Goal: Transaction & Acquisition: Download file/media

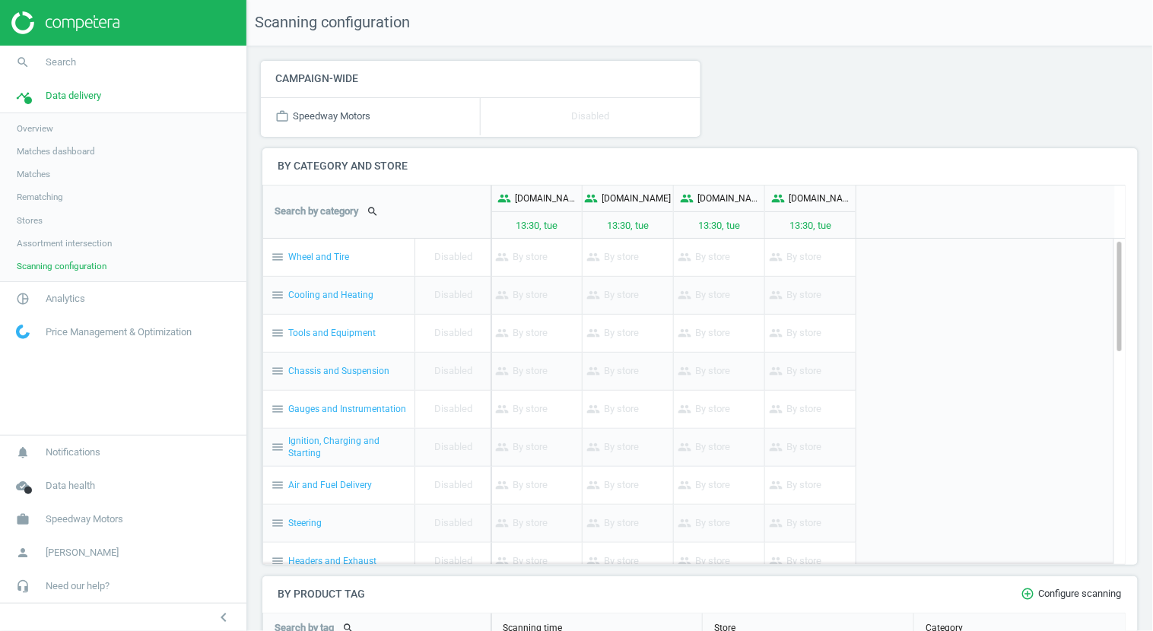
click at [43, 128] on span "Overview" at bounding box center [35, 128] width 37 height 12
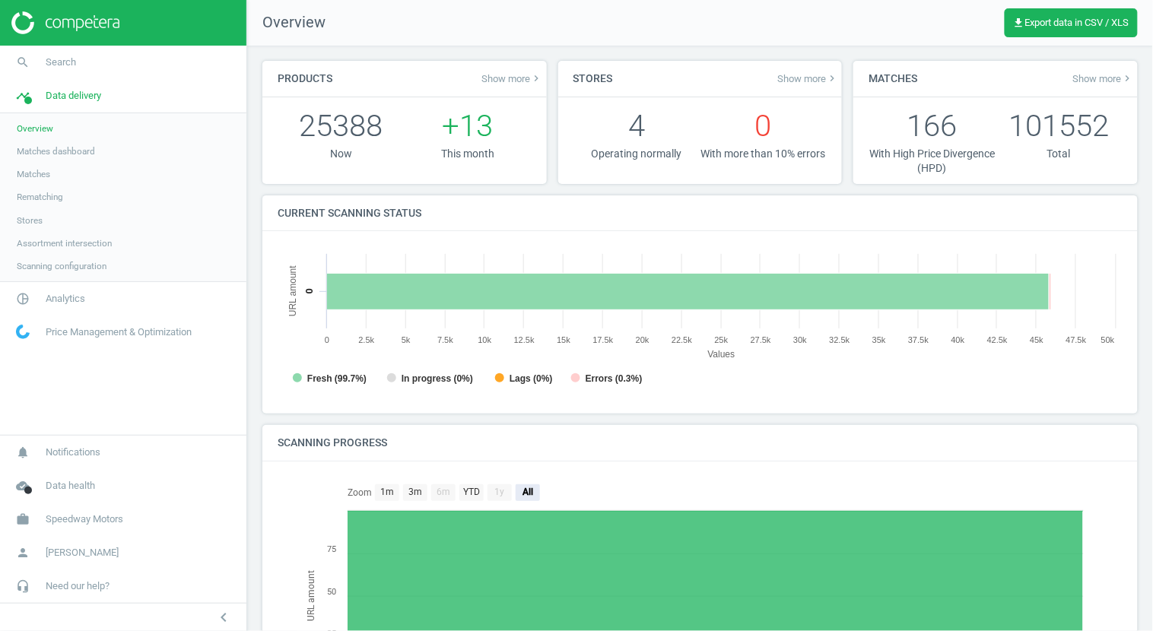
scroll to position [331, 860]
click at [68, 301] on span "Analytics" at bounding box center [66, 299] width 40 height 14
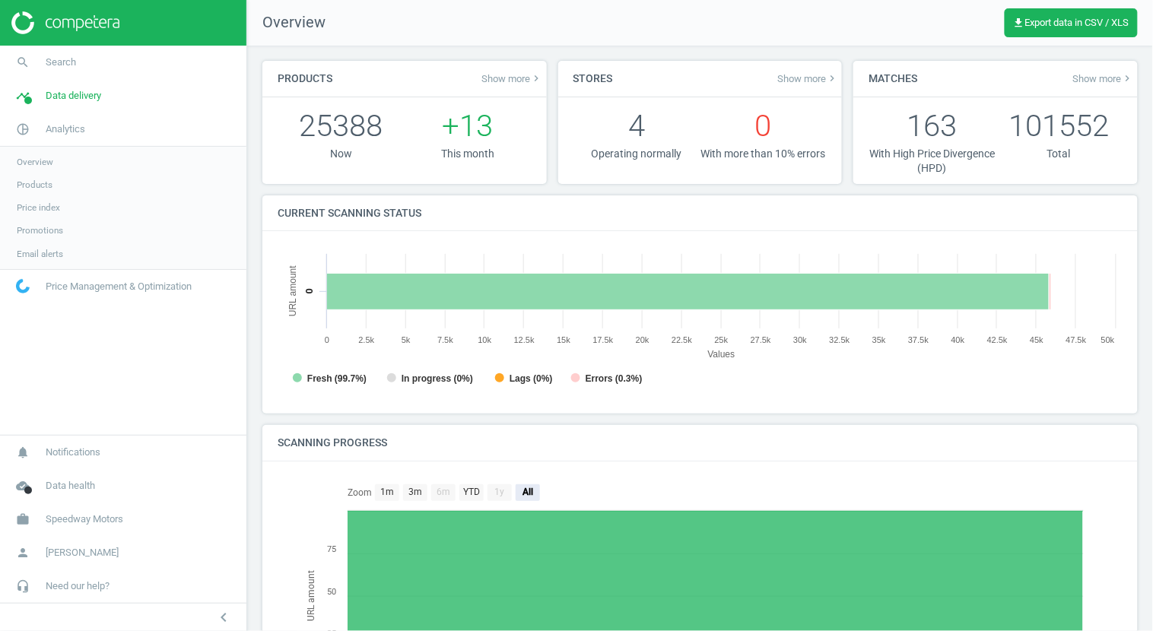
click at [47, 181] on span "Products" at bounding box center [35, 185] width 36 height 12
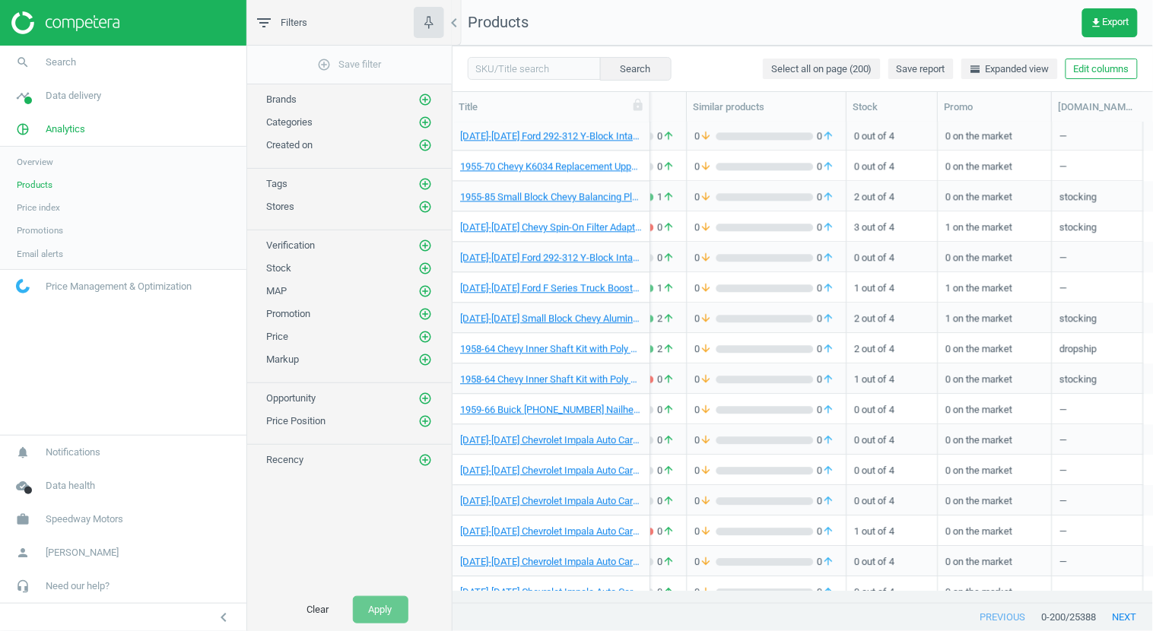
scroll to position [1177, 0]
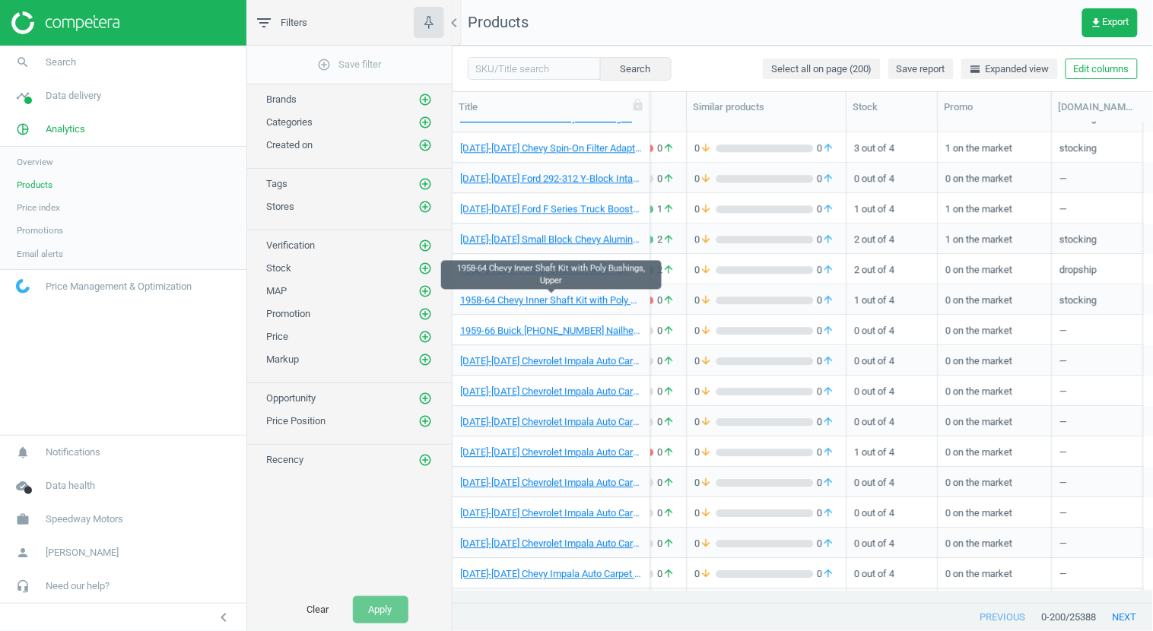
click at [814, 615] on div "previous 0 - 200 / 25388 next" at bounding box center [803, 617] width 701 height 27
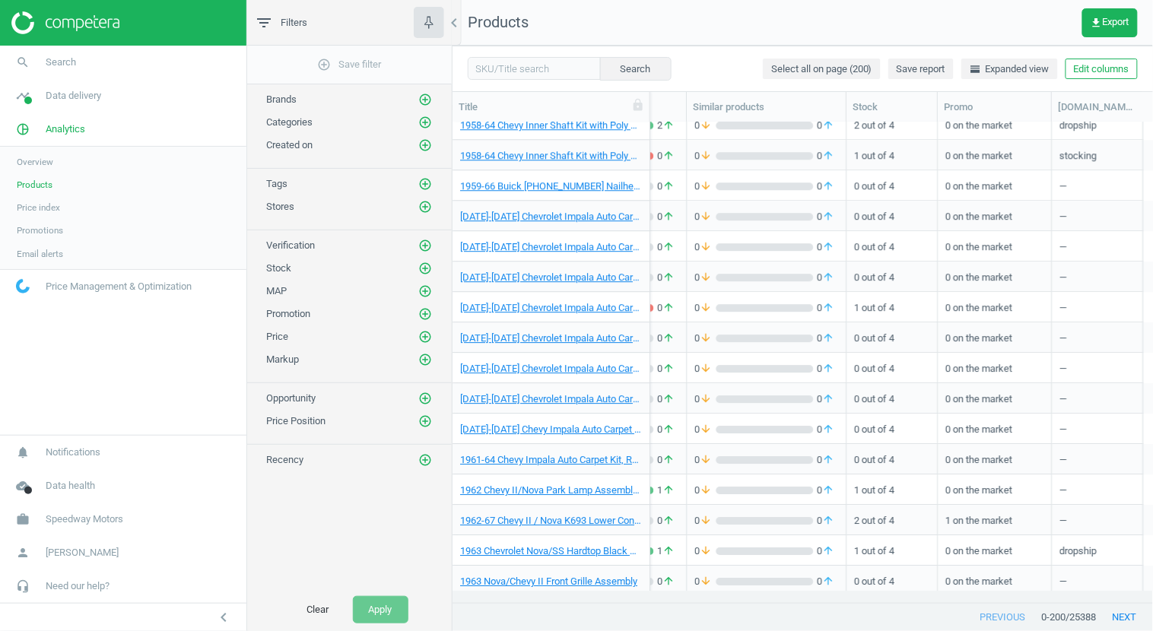
scroll to position [1327, 0]
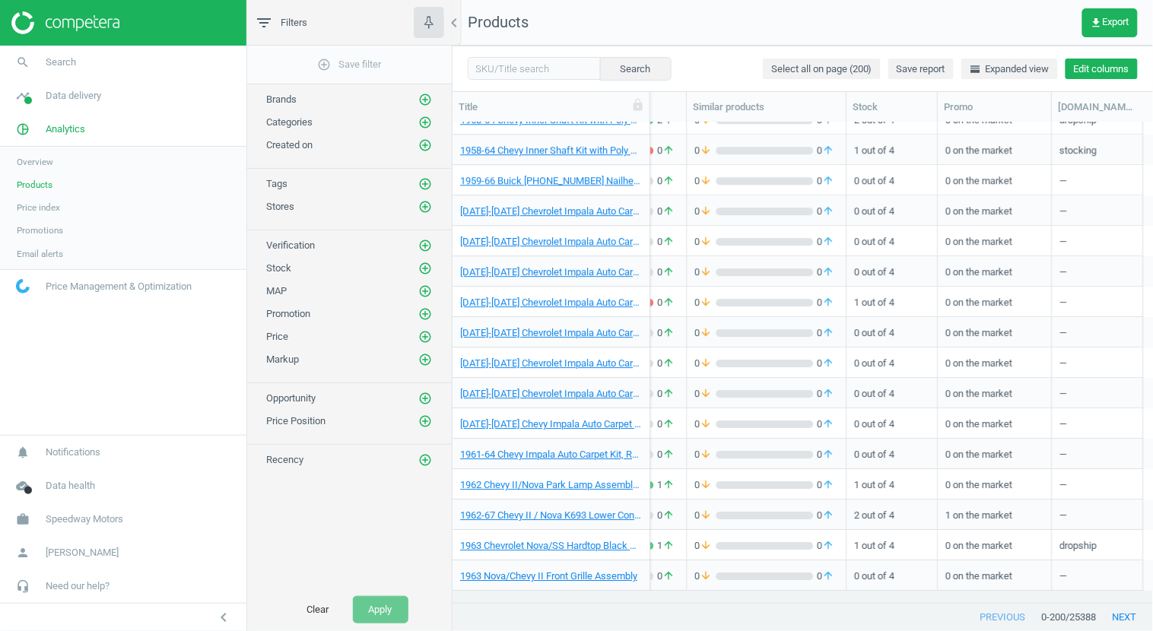
click at [1105, 72] on button "Edit columns" at bounding box center [1102, 69] width 72 height 21
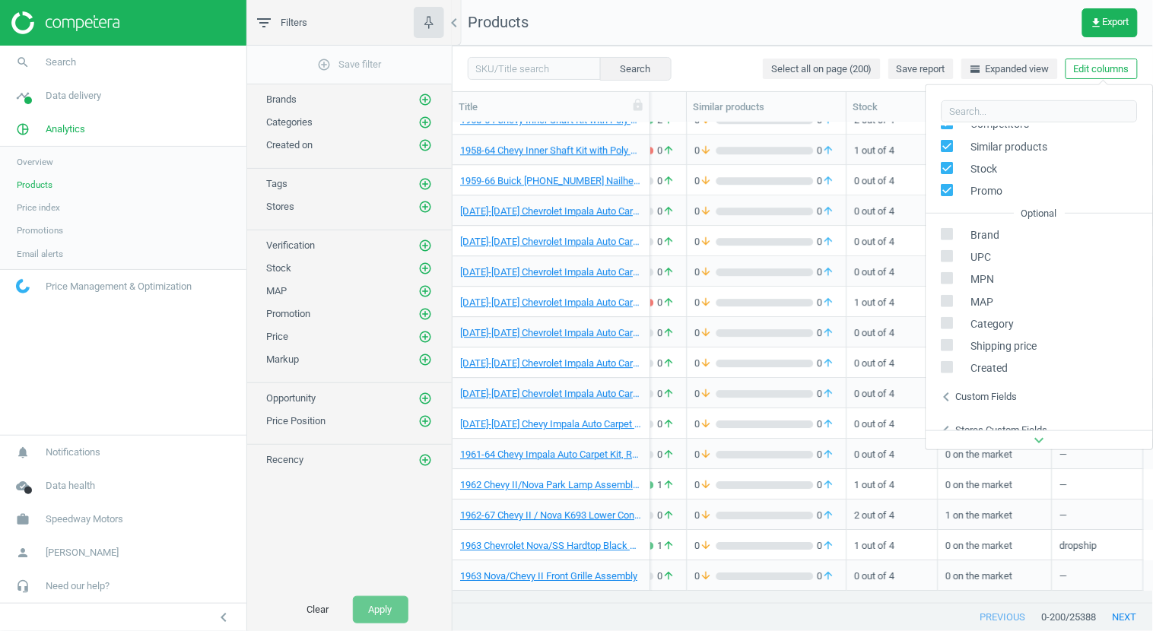
scroll to position [206, 0]
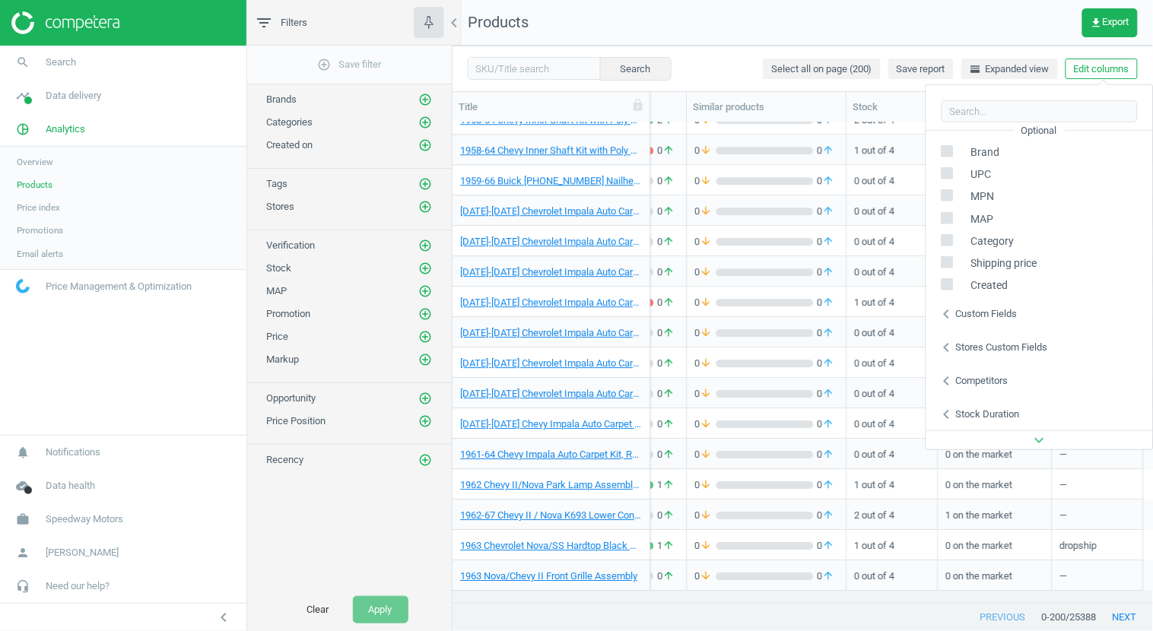
click at [949, 348] on icon "chevron_left" at bounding box center [947, 348] width 18 height 18
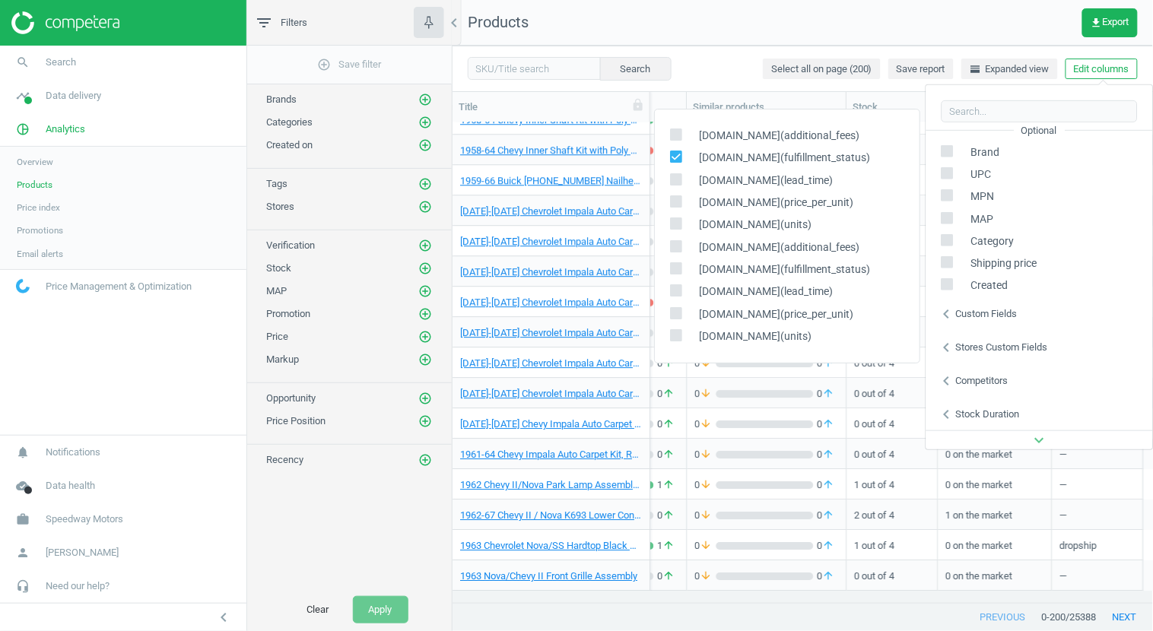
click at [701, 46] on div "Search Select all on page (200) Save report horizontal_split Expanded view Edit…" at bounding box center [803, 69] width 701 height 46
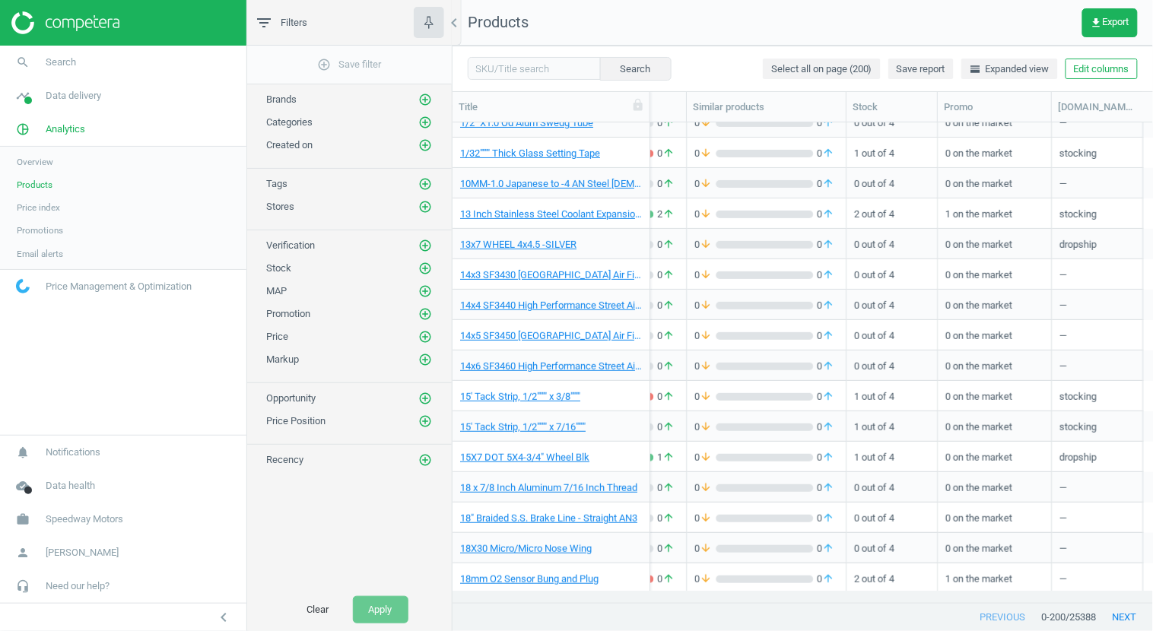
scroll to position [0, 0]
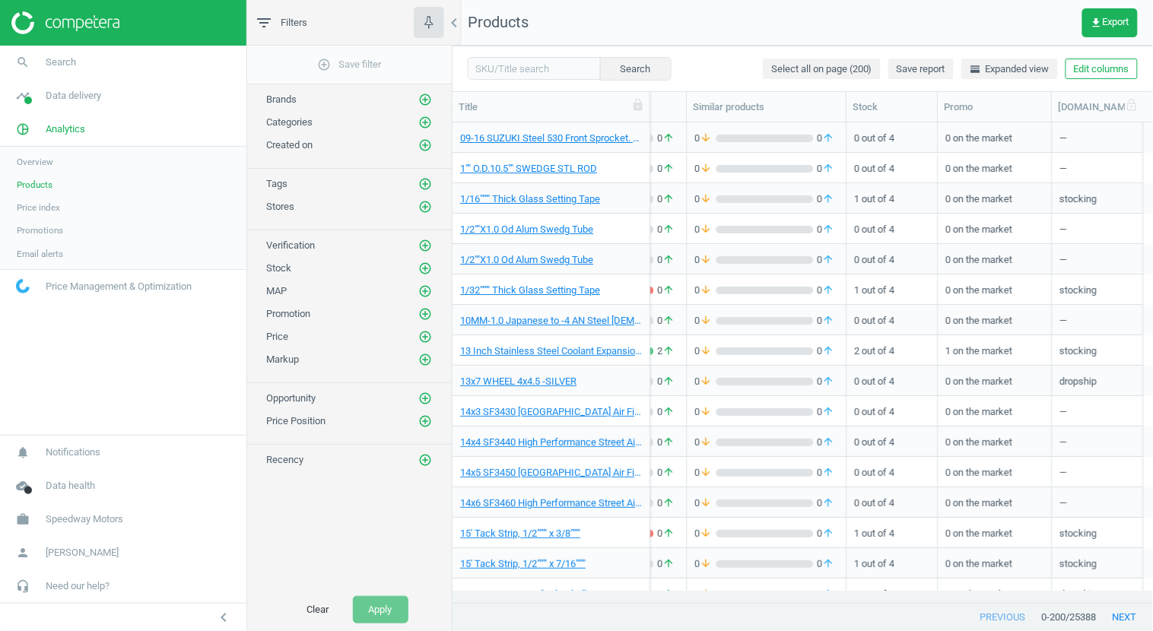
click at [1091, 110] on div "summitracing.com(fulfillment_status)" at bounding box center [1097, 107] width 79 height 14
click at [1126, 615] on button "next" at bounding box center [1125, 617] width 56 height 27
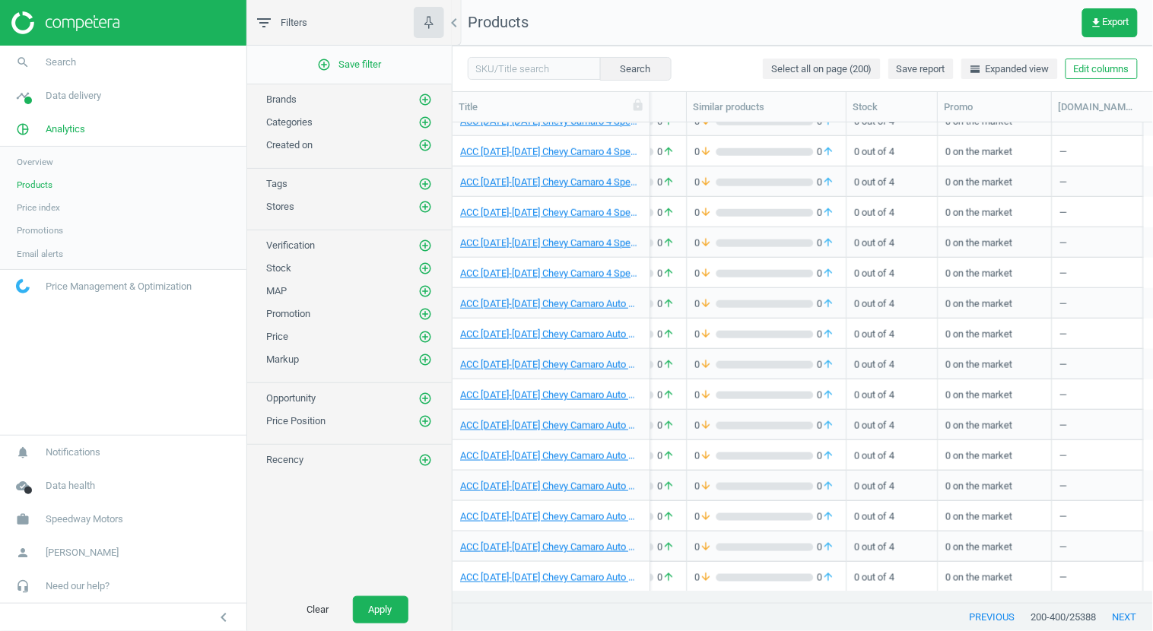
scroll to position [5617, 0]
click at [1102, 72] on button "Edit columns" at bounding box center [1102, 69] width 72 height 21
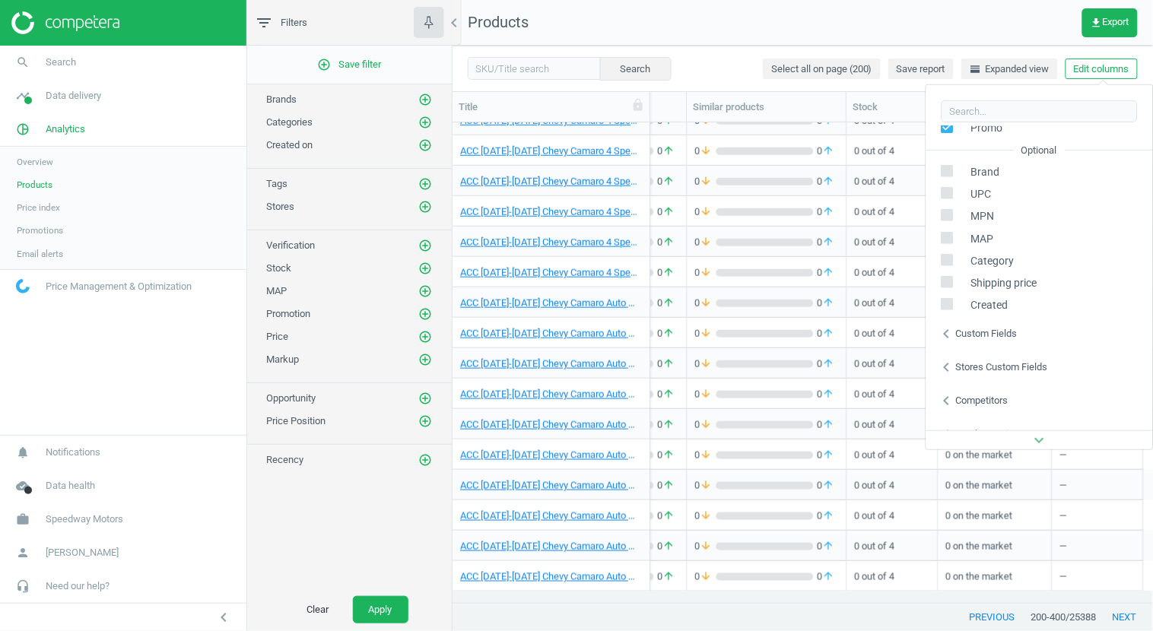
scroll to position [206, 0]
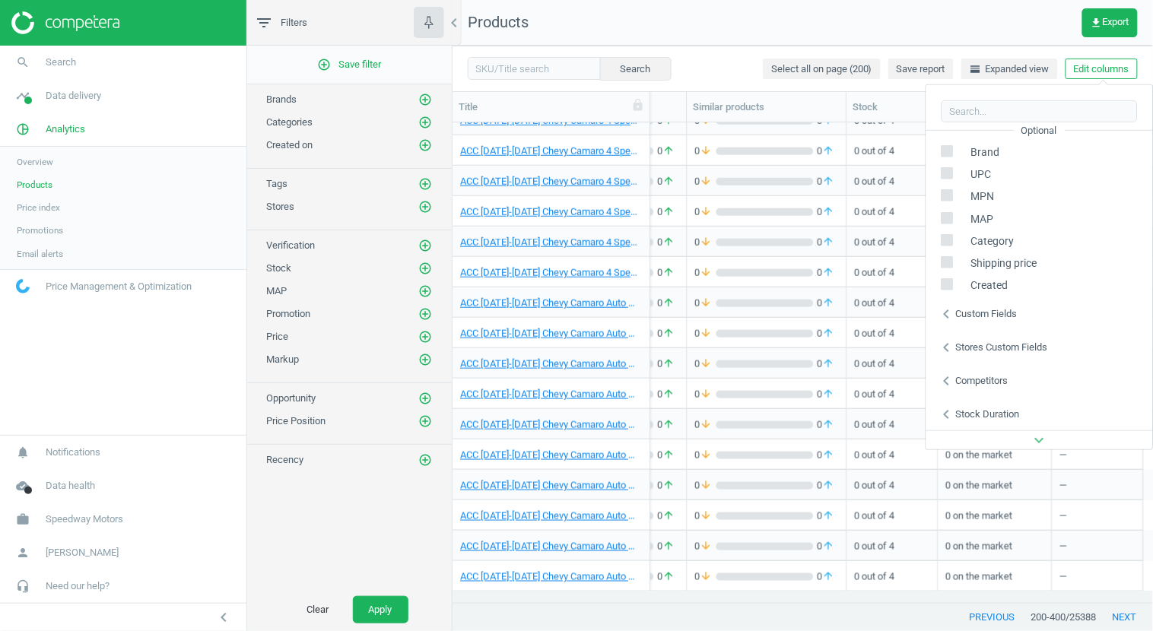
click at [951, 349] on icon "chevron_left" at bounding box center [947, 348] width 18 height 18
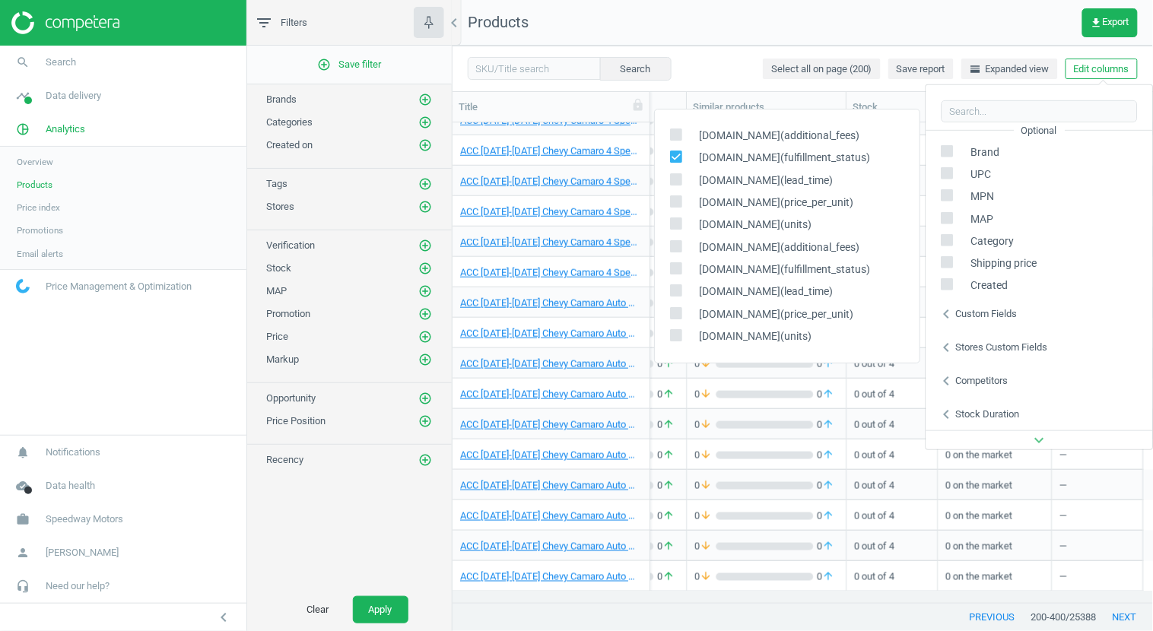
click at [412, 508] on div "add_circle_outline Save filter Brands add_circle_outline Categories add_circle_…" at bounding box center [349, 317] width 205 height 543
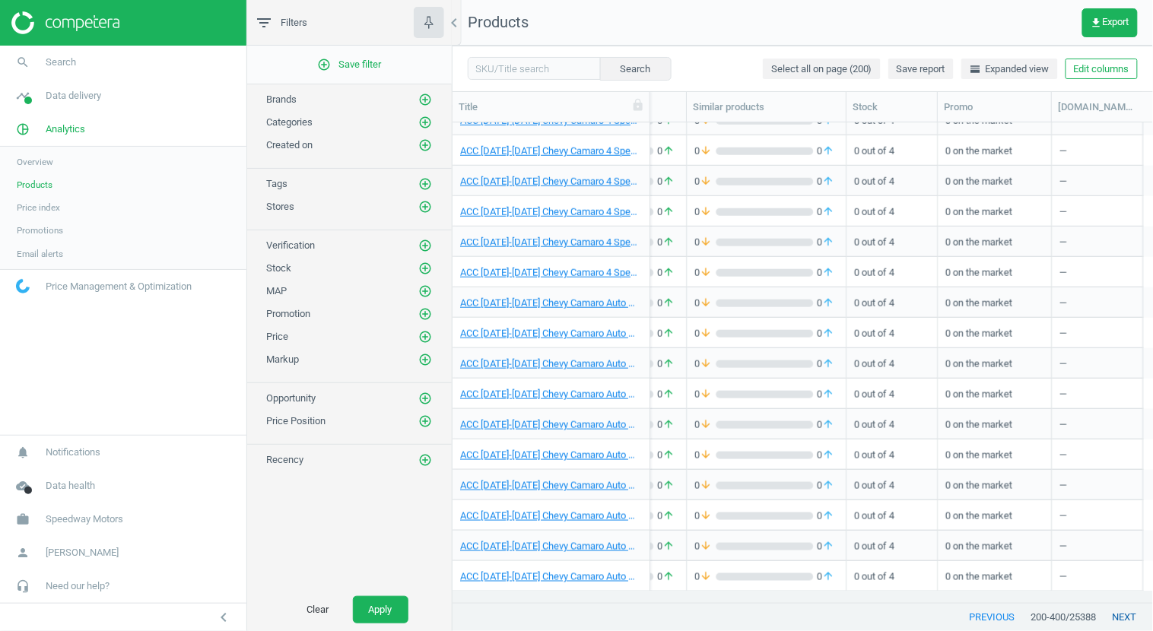
click at [1118, 617] on button "next" at bounding box center [1125, 617] width 56 height 27
click at [428, 202] on icon "add_circle_outline" at bounding box center [425, 207] width 14 height 14
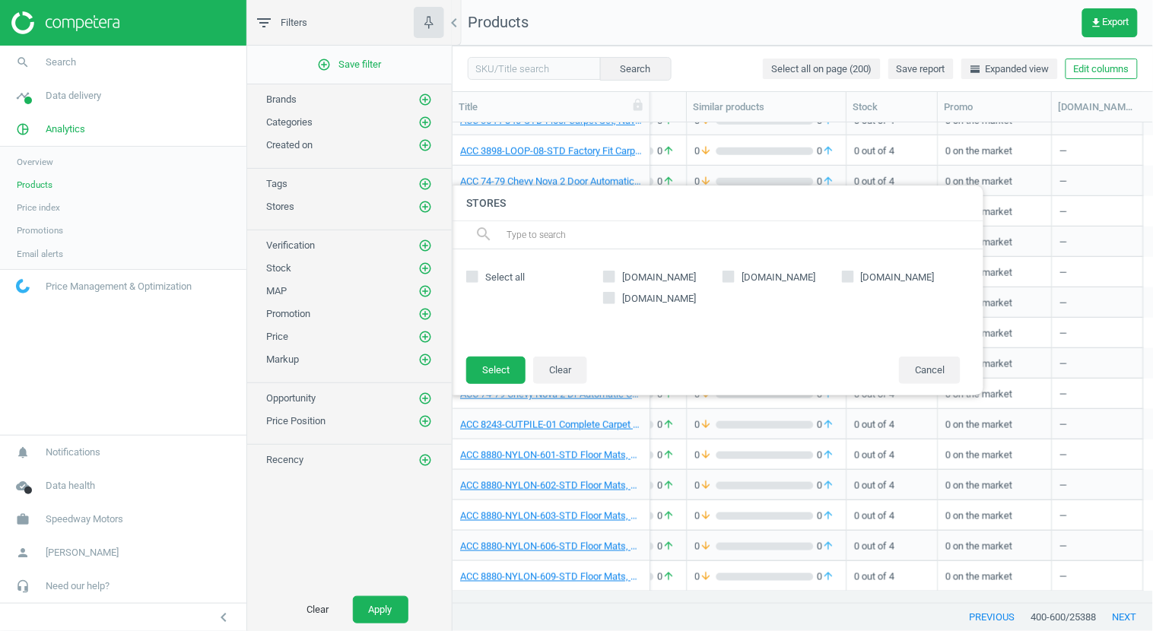
click at [606, 281] on input "[DOMAIN_NAME]" at bounding box center [610, 277] width 10 height 10
checkbox input "true"
click at [497, 369] on button "Select" at bounding box center [495, 370] width 59 height 27
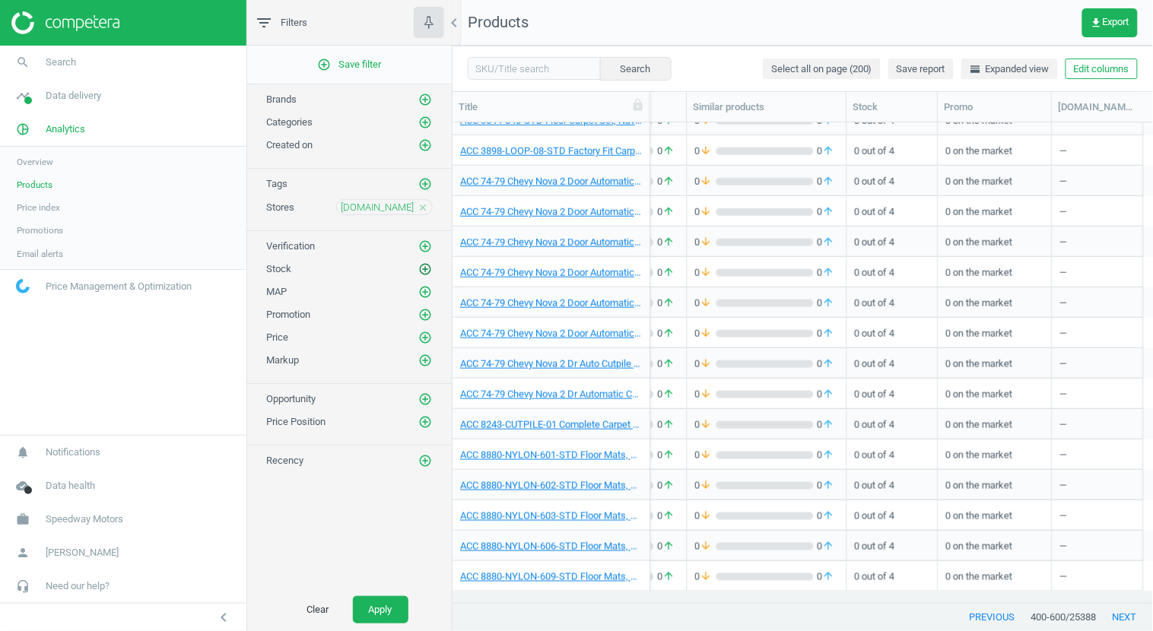
click at [426, 269] on icon "add_circle_outline" at bounding box center [425, 269] width 14 height 14
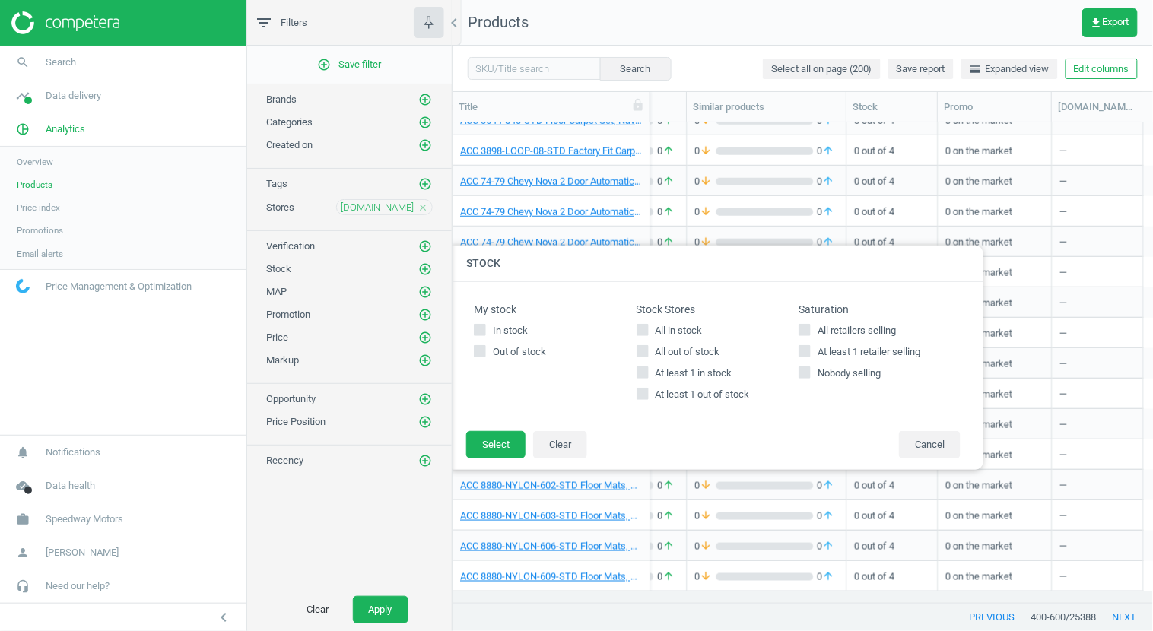
click at [484, 337] on span at bounding box center [480, 332] width 12 height 11
click at [484, 336] on input "In stock" at bounding box center [481, 331] width 10 height 10
click at [486, 332] on icon at bounding box center [480, 330] width 12 height 12
click at [485, 332] on input "In stock" at bounding box center [481, 331] width 10 height 10
checkbox input "false"
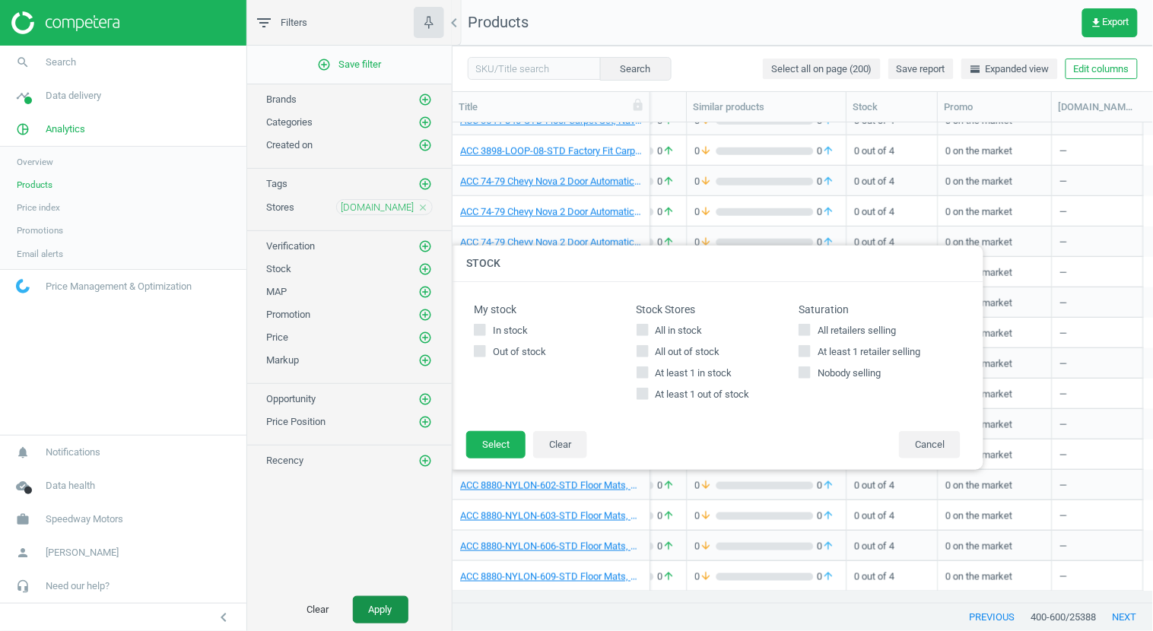
click at [386, 607] on button "Apply" at bounding box center [381, 609] width 56 height 27
click at [937, 445] on button "Cancel" at bounding box center [930, 444] width 62 height 27
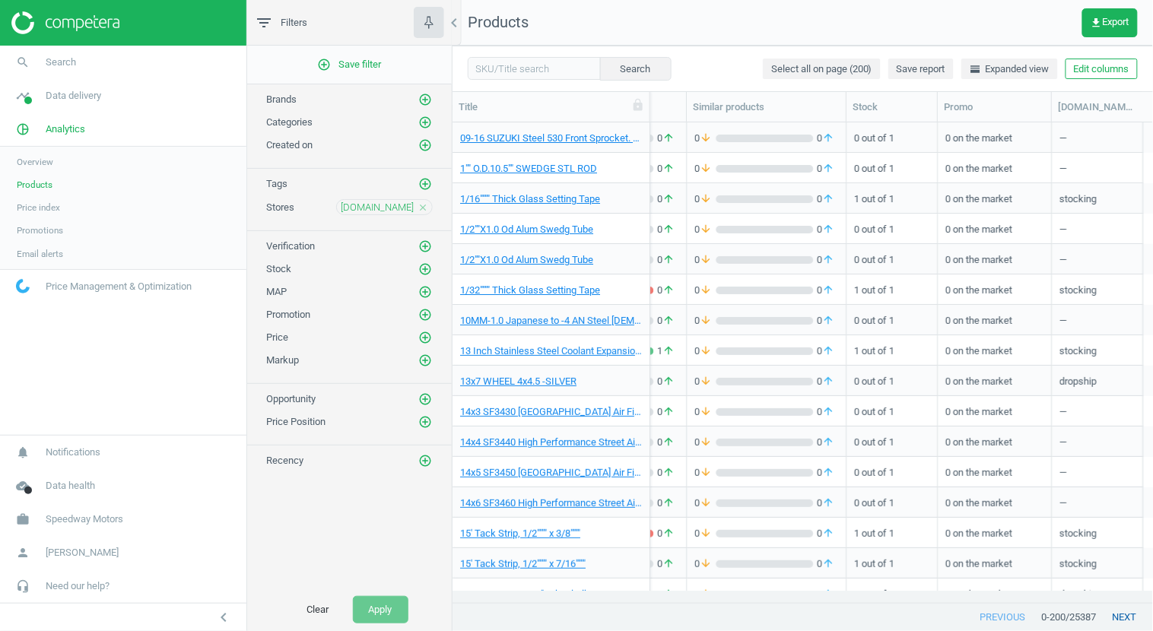
click at [1122, 620] on button "next" at bounding box center [1125, 617] width 56 height 27
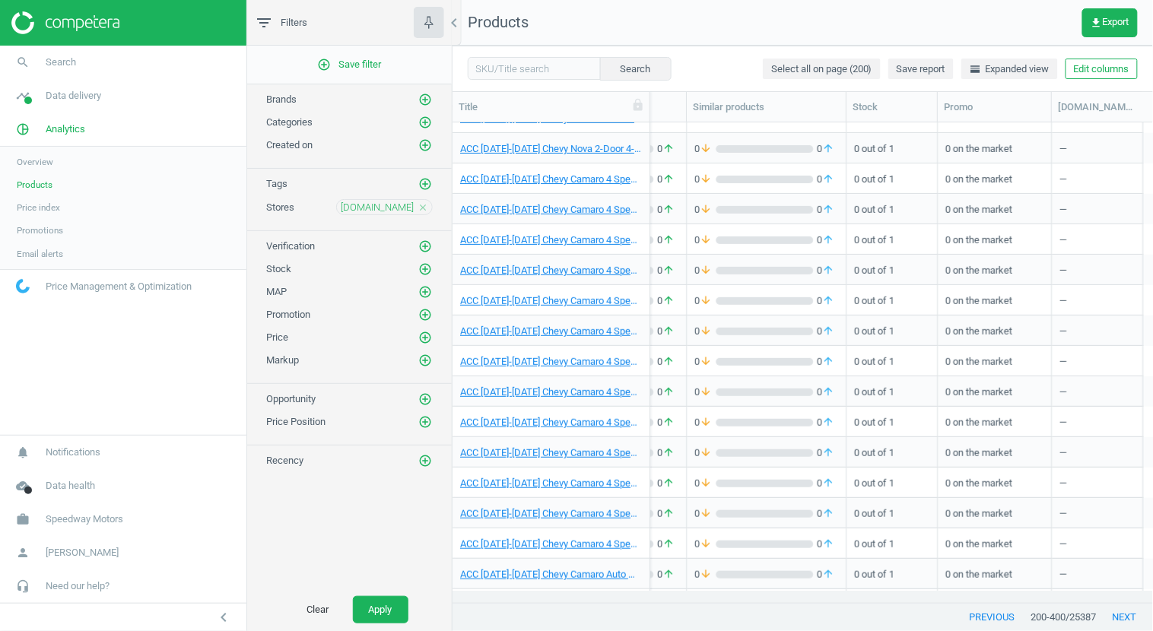
scroll to position [5617, 0]
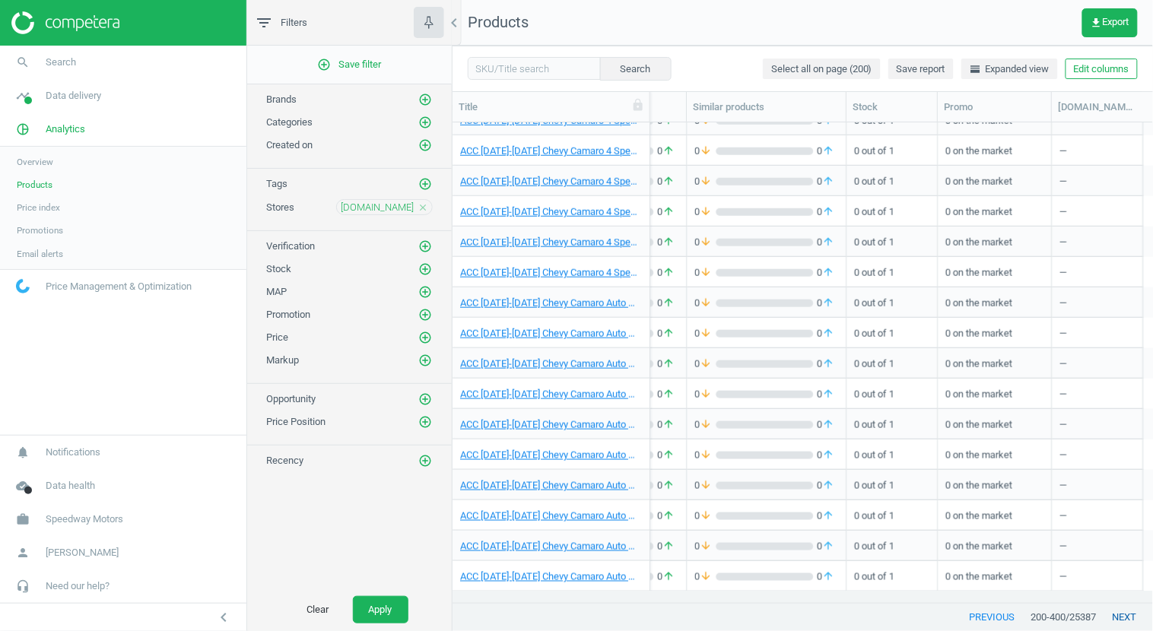
click at [1123, 615] on button "next" at bounding box center [1125, 617] width 56 height 27
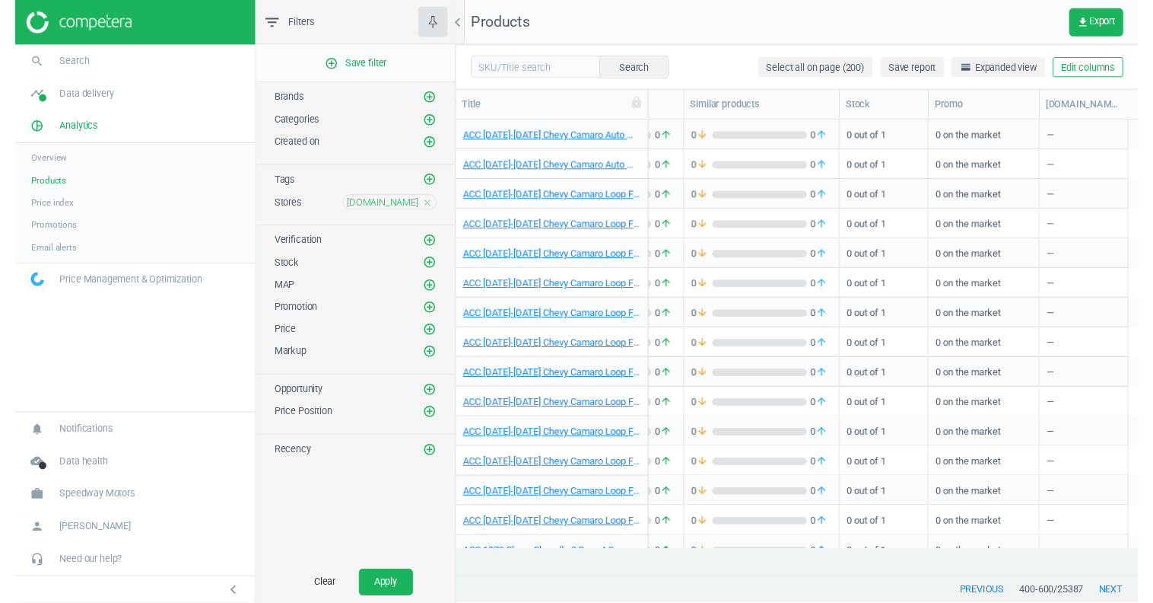
scroll to position [427, 689]
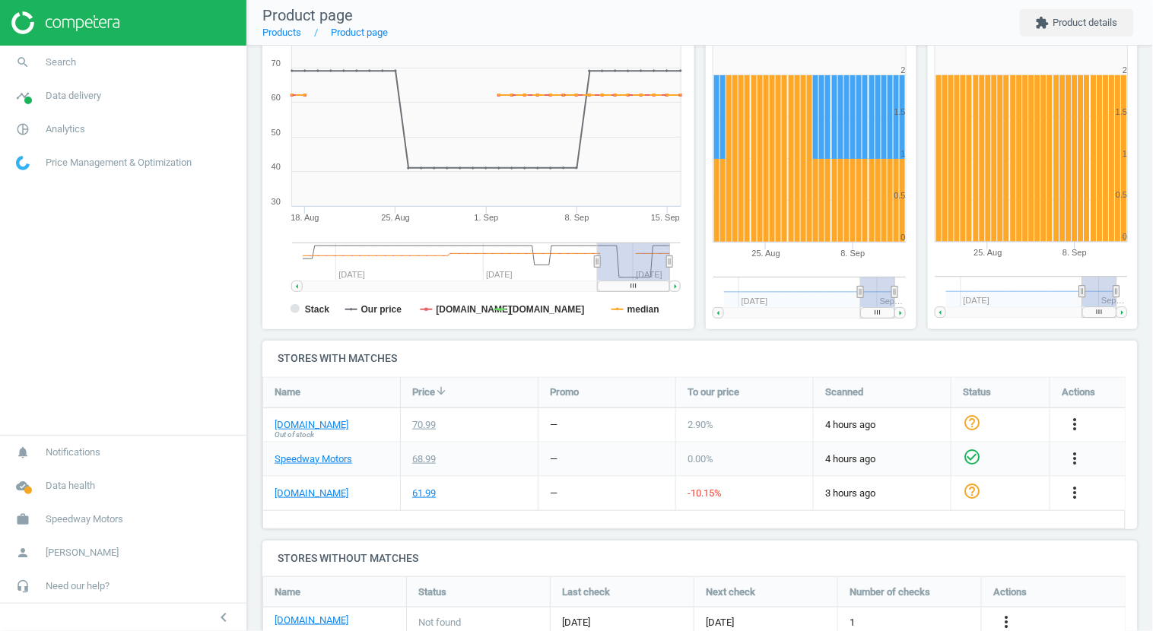
scroll to position [234, 0]
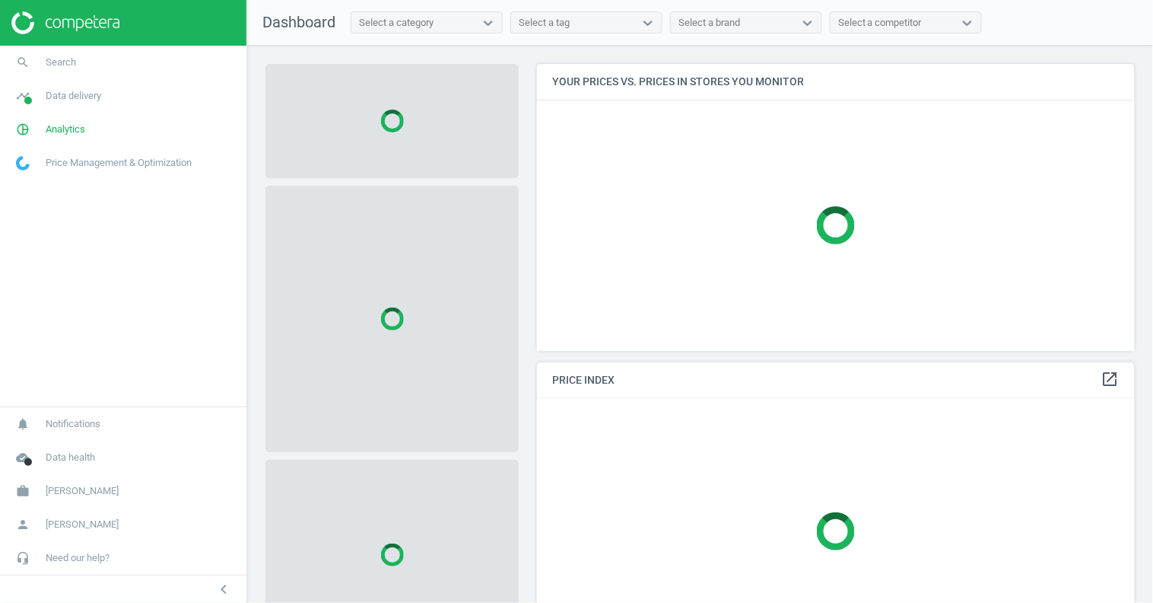
scroll to position [312, 612]
click at [72, 131] on span "Analytics" at bounding box center [66, 129] width 40 height 14
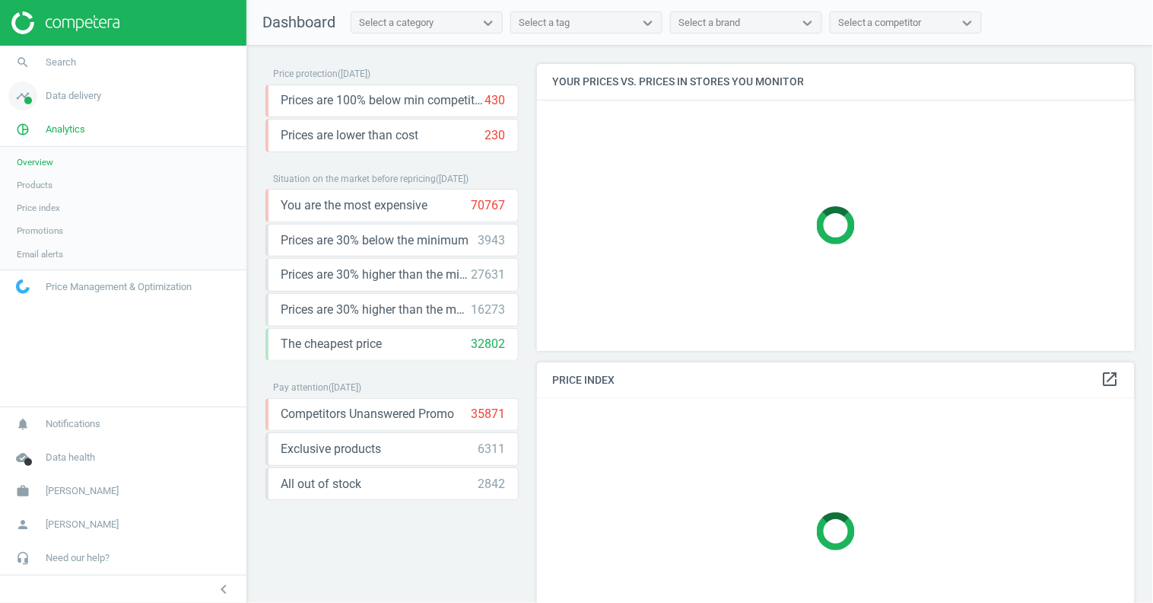
click at [75, 104] on link "timeline Data delivery" at bounding box center [123, 95] width 247 height 33
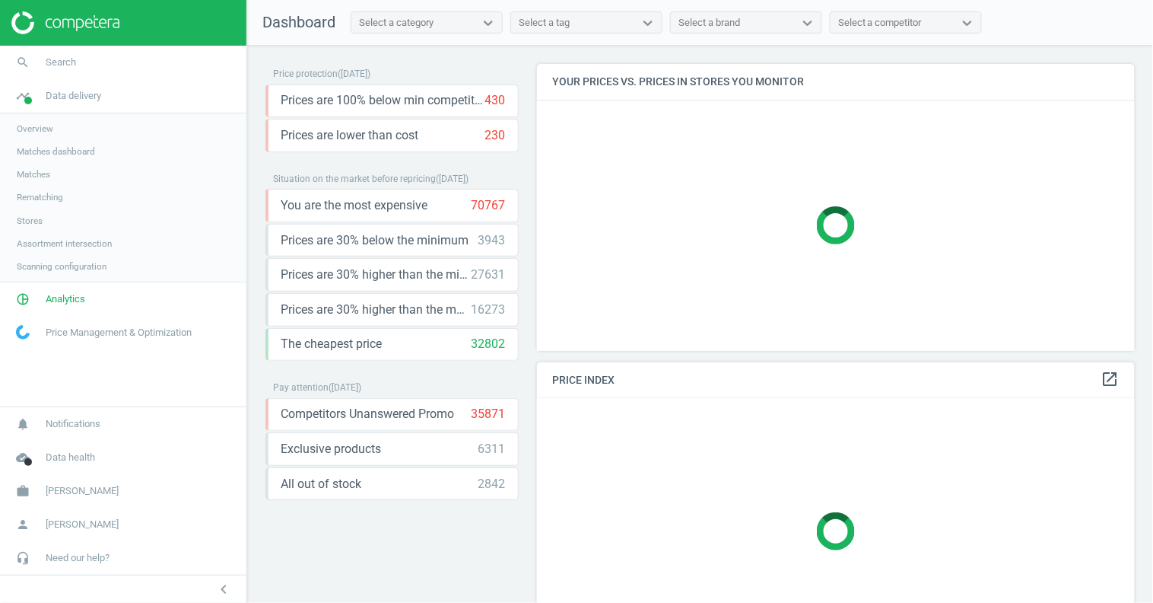
click at [57, 245] on span "Assortment intersection" at bounding box center [64, 243] width 95 height 12
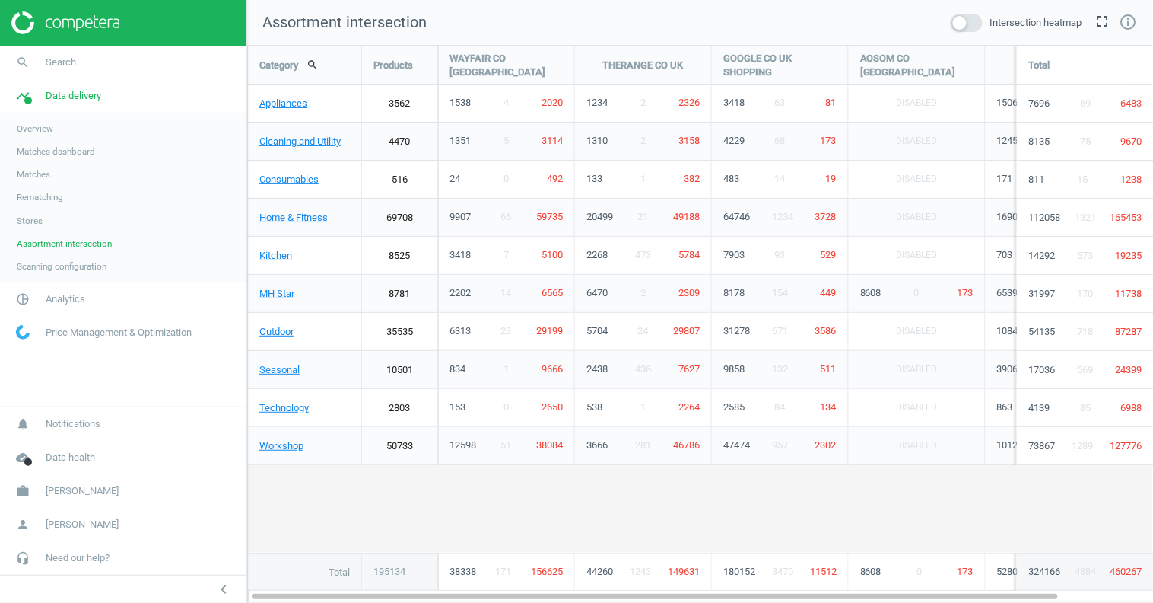
scroll to position [584, 933]
click at [75, 270] on span "Scanning configuration" at bounding box center [62, 266] width 90 height 12
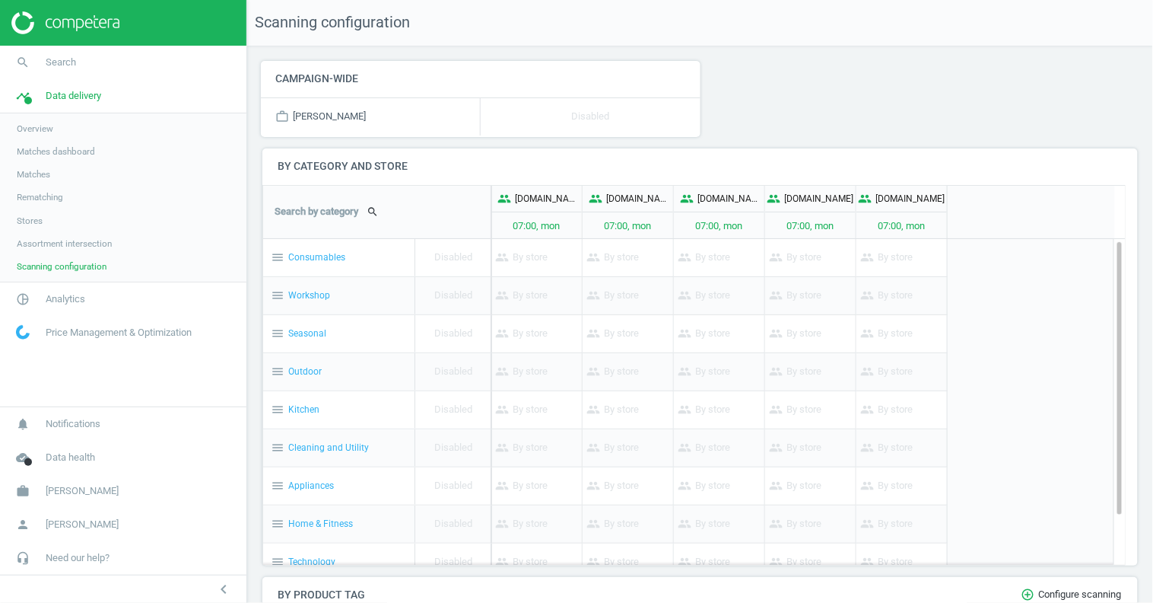
click at [94, 244] on span "Assortment intersection" at bounding box center [64, 243] width 95 height 12
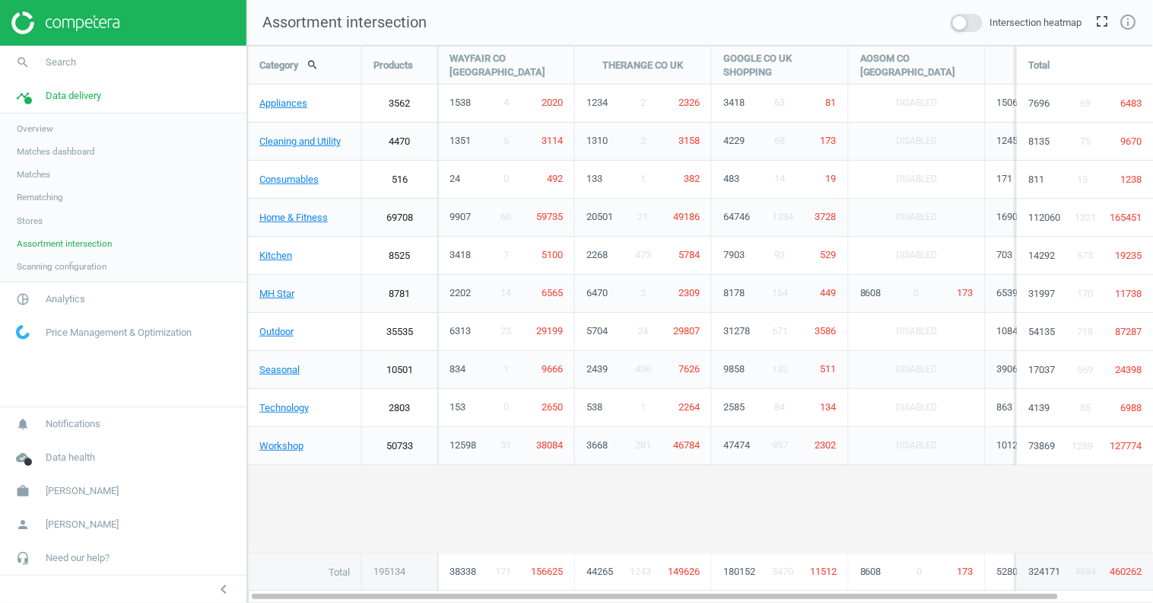
scroll to position [584, 933]
click at [72, 266] on span "Scanning configuration" at bounding box center [62, 266] width 90 height 12
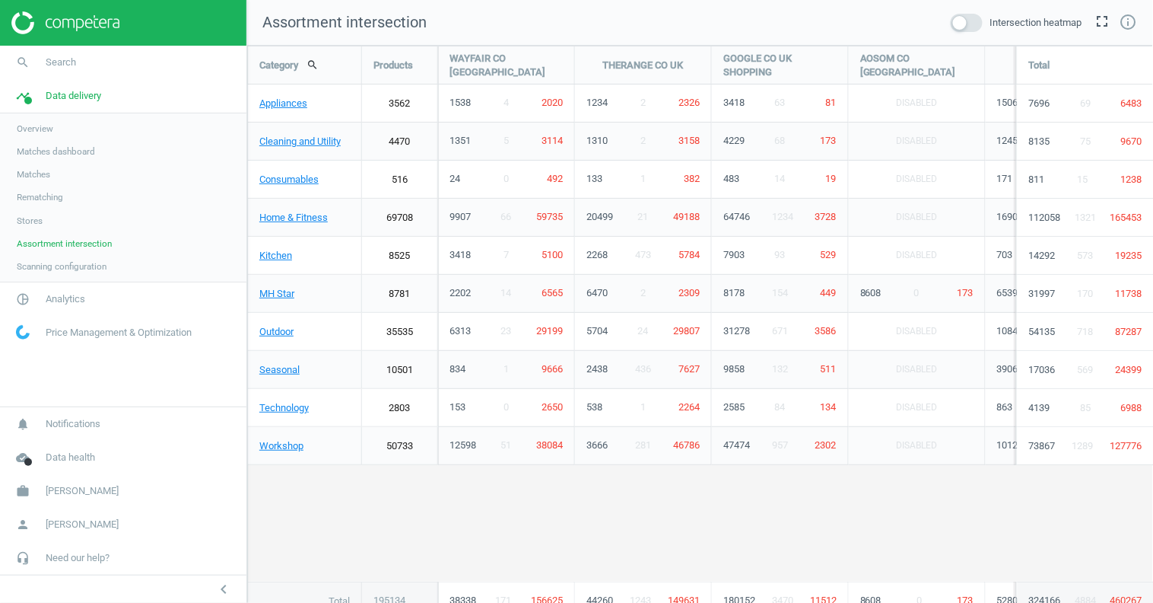
scroll to position [612, 933]
click at [58, 300] on span "Analytics" at bounding box center [66, 299] width 40 height 14
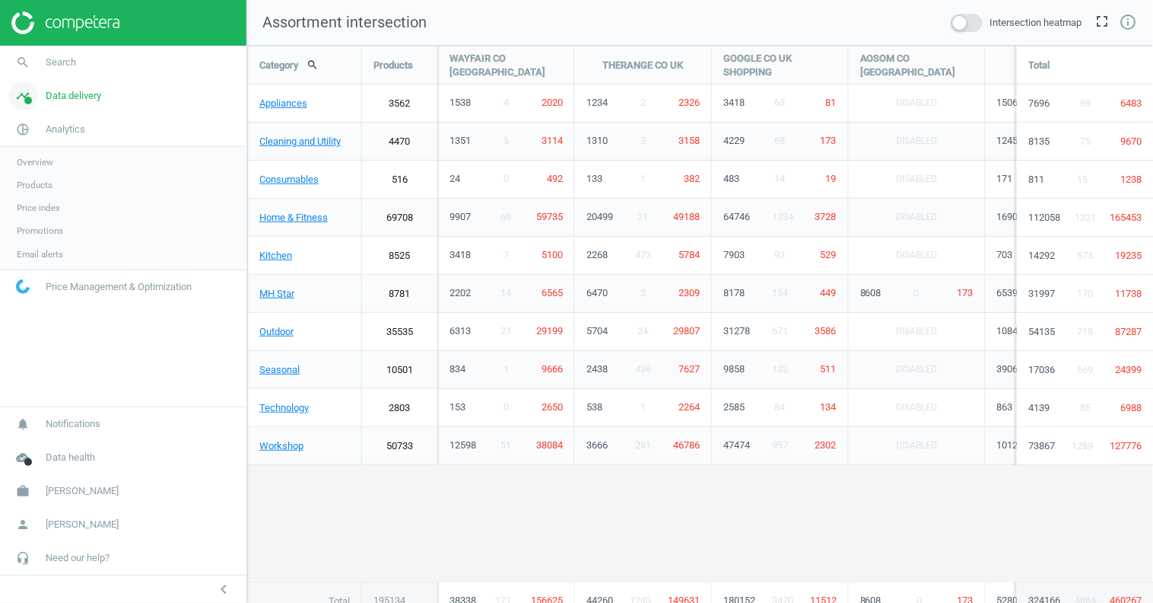
click at [71, 107] on link "timeline Data delivery" at bounding box center [123, 95] width 247 height 33
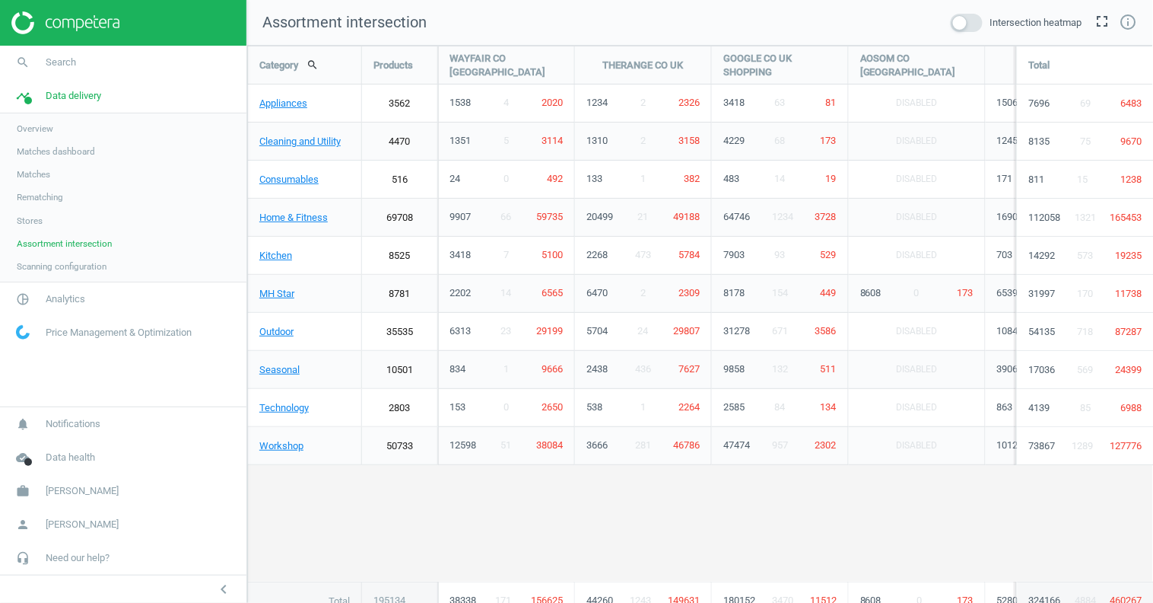
click at [43, 227] on link "Stores" at bounding box center [123, 220] width 247 height 23
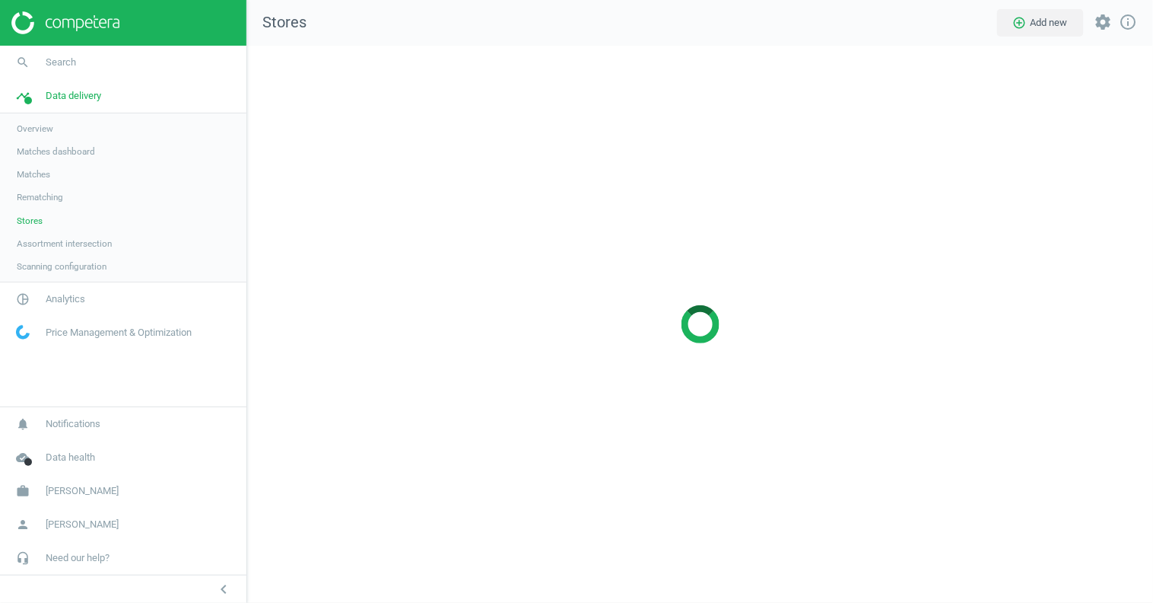
scroll to position [584, 933]
click at [91, 243] on span "Assortment intersection" at bounding box center [64, 243] width 95 height 12
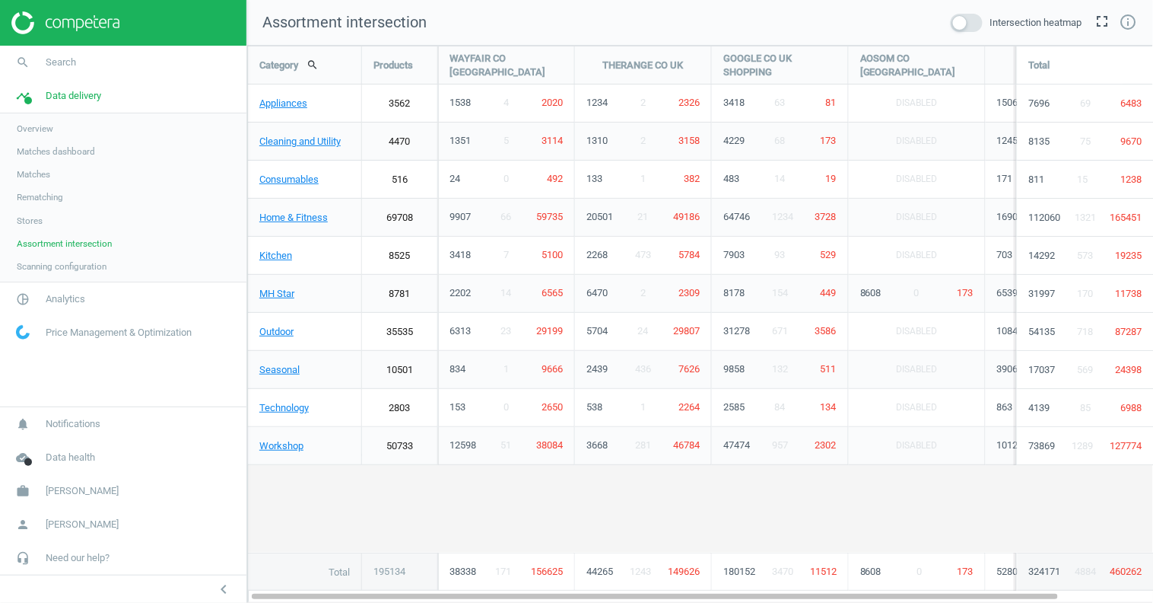
scroll to position [584, 933]
click at [56, 296] on span "Analytics" at bounding box center [66, 299] width 40 height 14
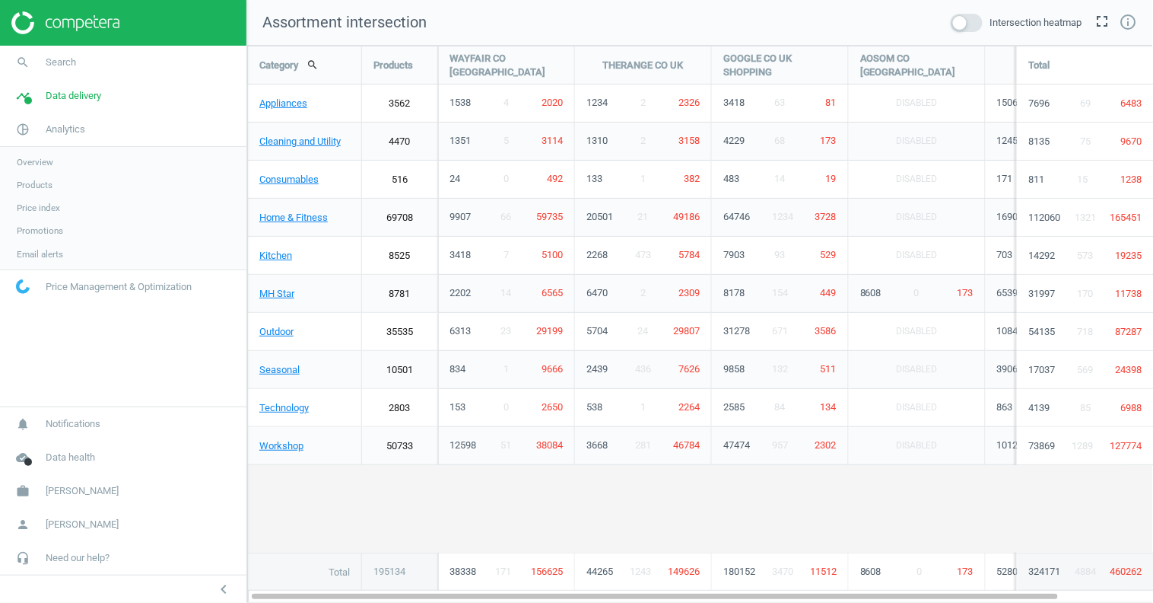
click at [42, 185] on span "Products" at bounding box center [35, 185] width 36 height 12
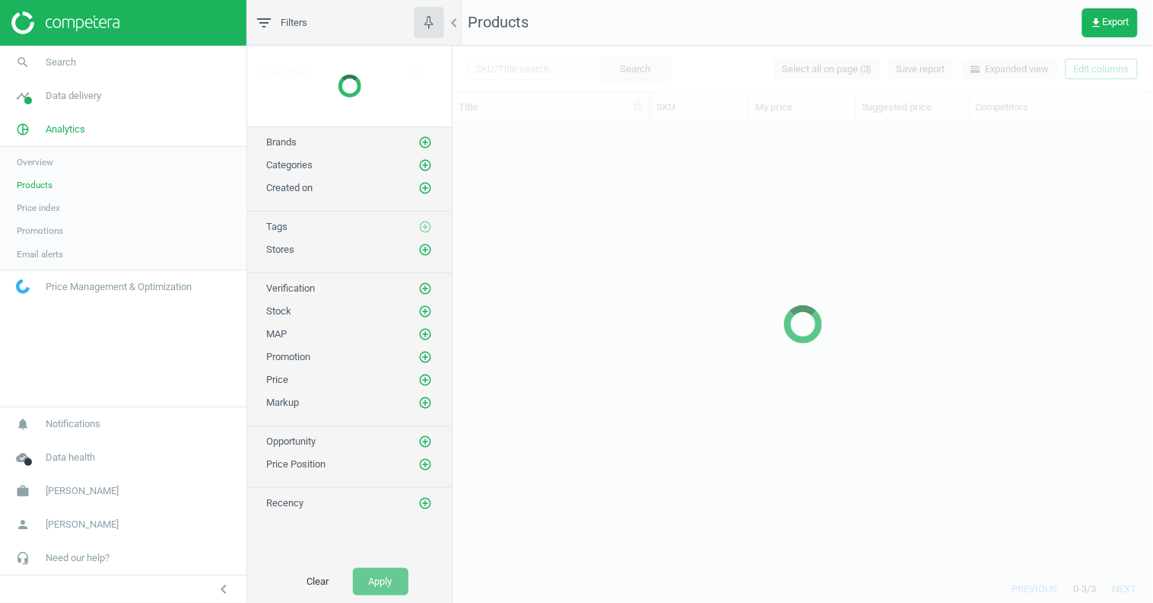
scroll to position [427, 689]
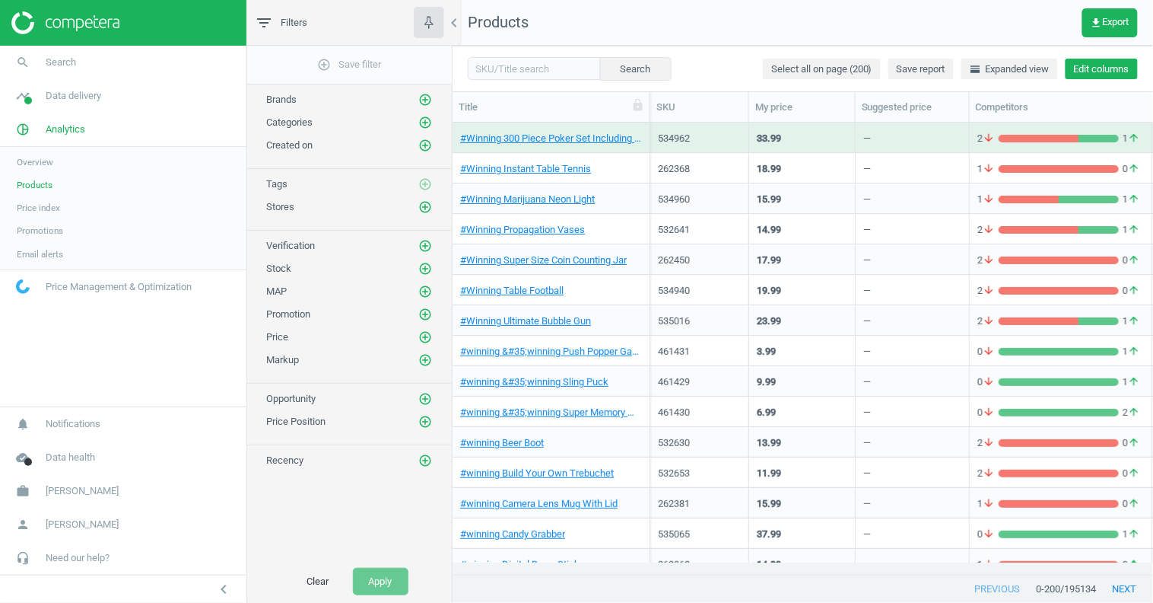
click at [1086, 64] on button "Edit columns" at bounding box center [1102, 69] width 72 height 21
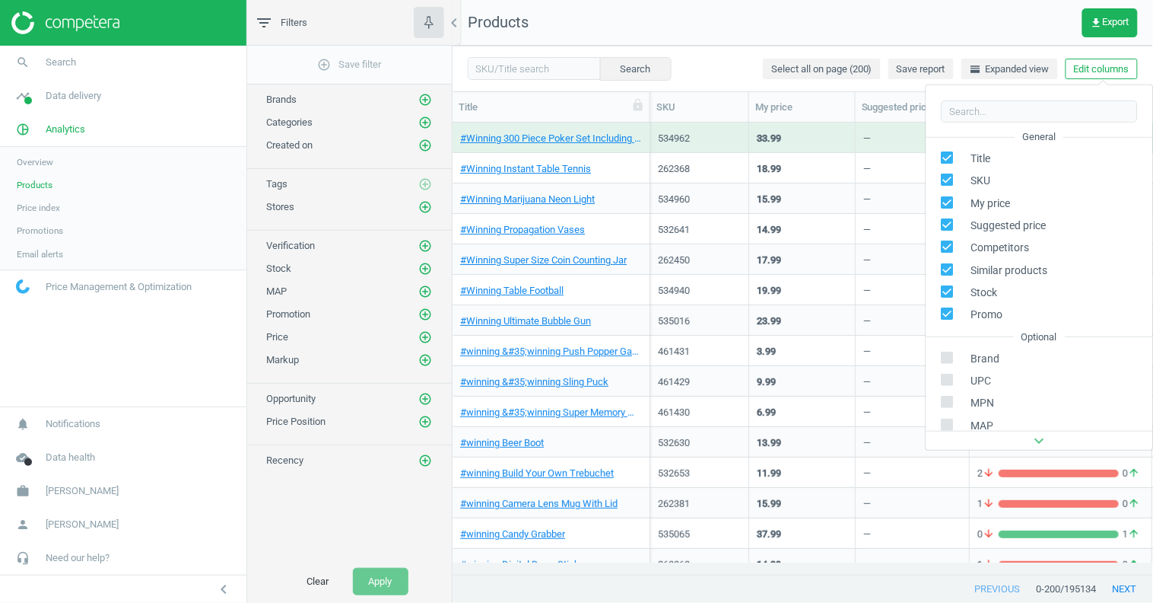
scroll to position [206, 0]
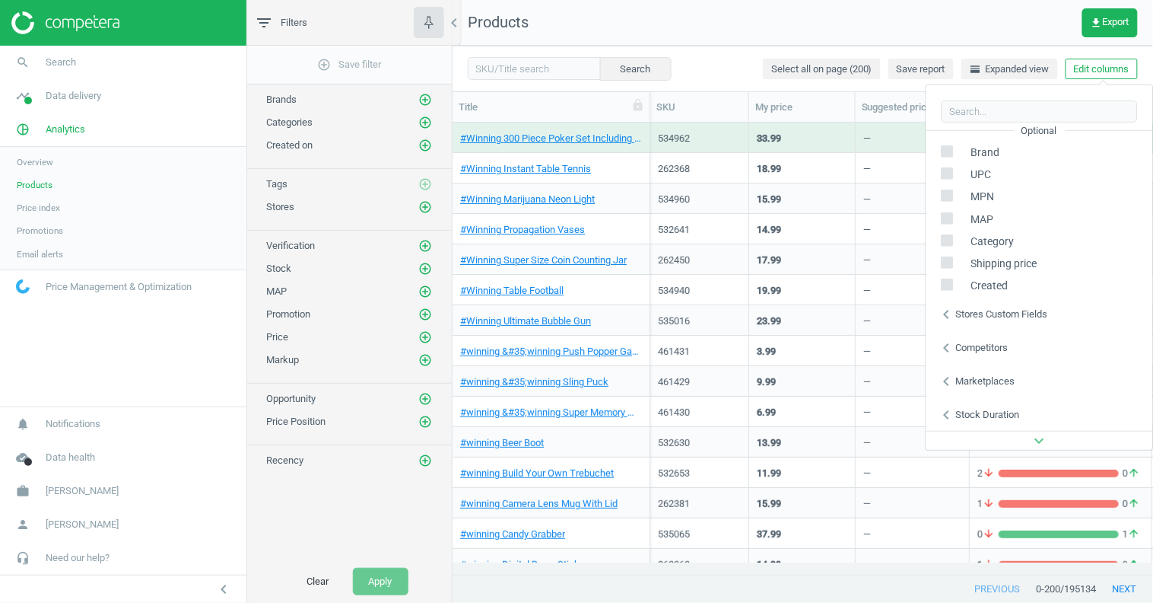
click at [953, 320] on icon "chevron_left" at bounding box center [947, 314] width 18 height 18
click at [671, 300] on input "checkbox" at bounding box center [676, 302] width 10 height 10
checkbox input "true"
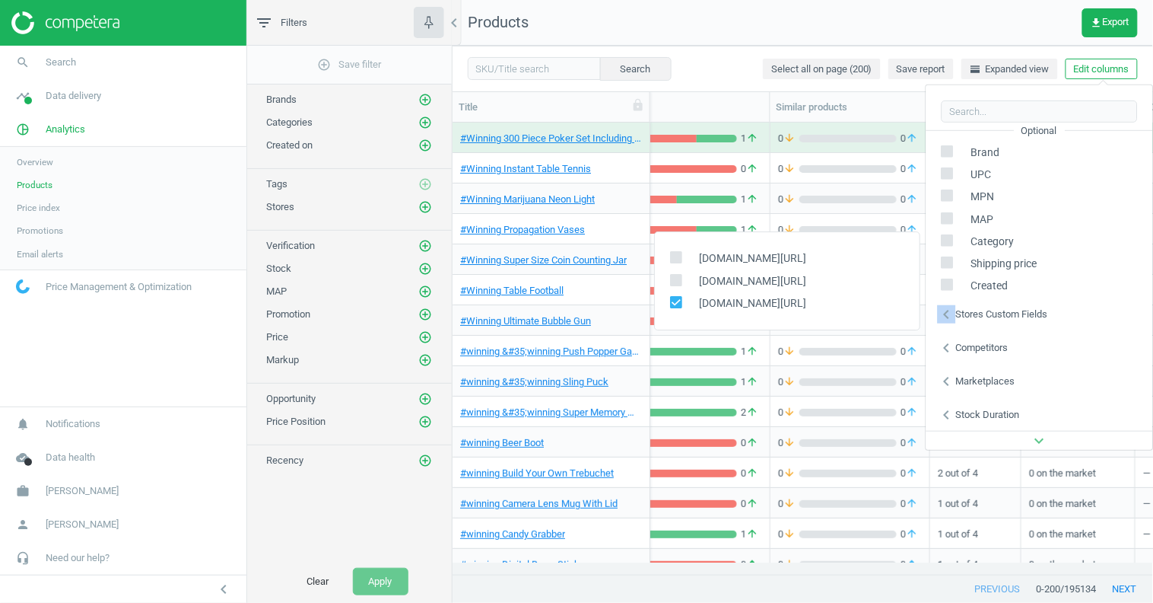
scroll to position [0, 412]
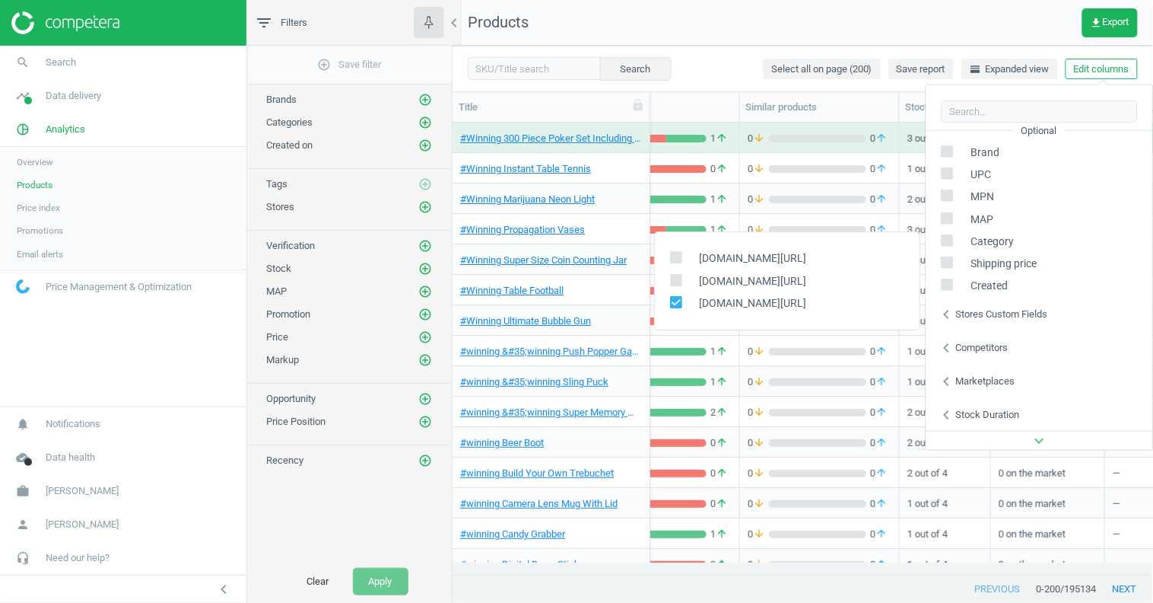
click at [775, 18] on nav "Products get_app Export" at bounding box center [803, 23] width 701 height 46
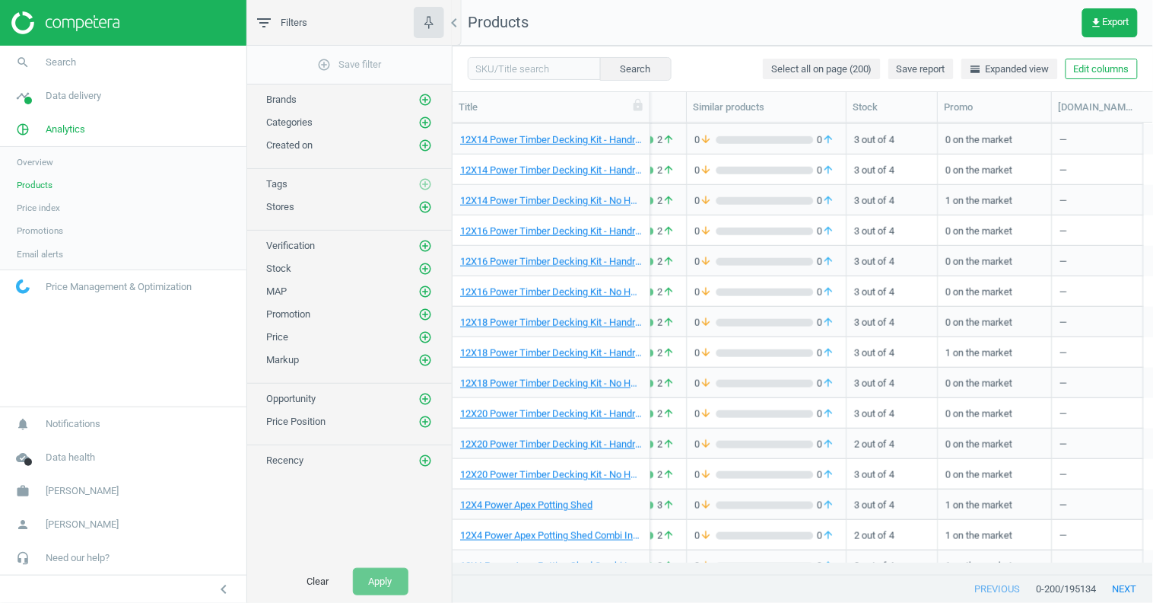
scroll to position [5647, 0]
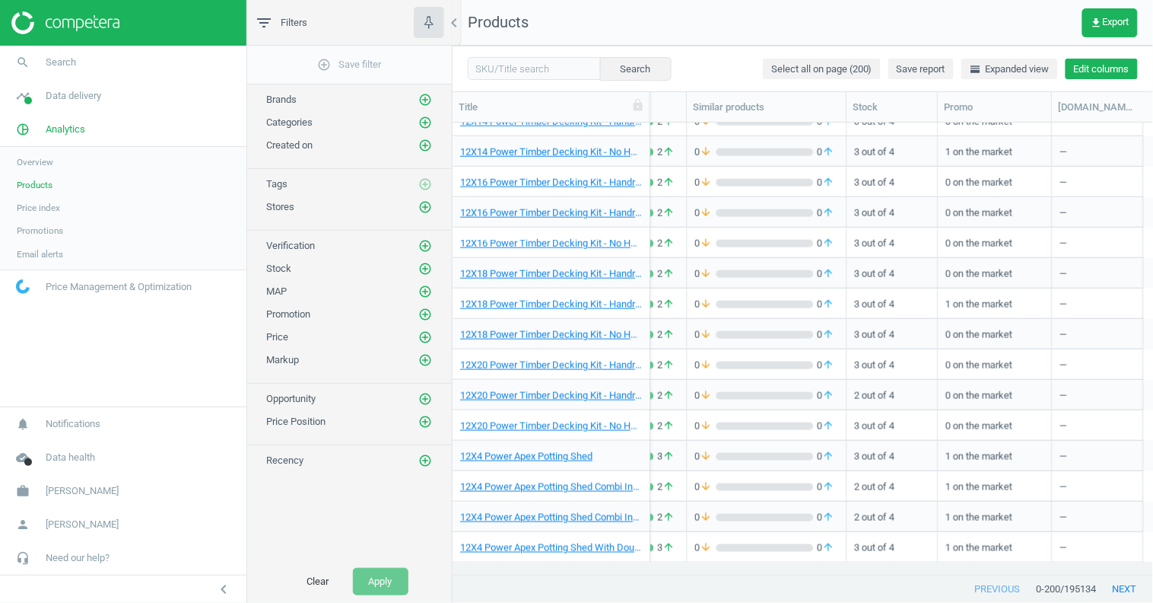
click at [1108, 74] on button "Edit columns" at bounding box center [1102, 69] width 72 height 21
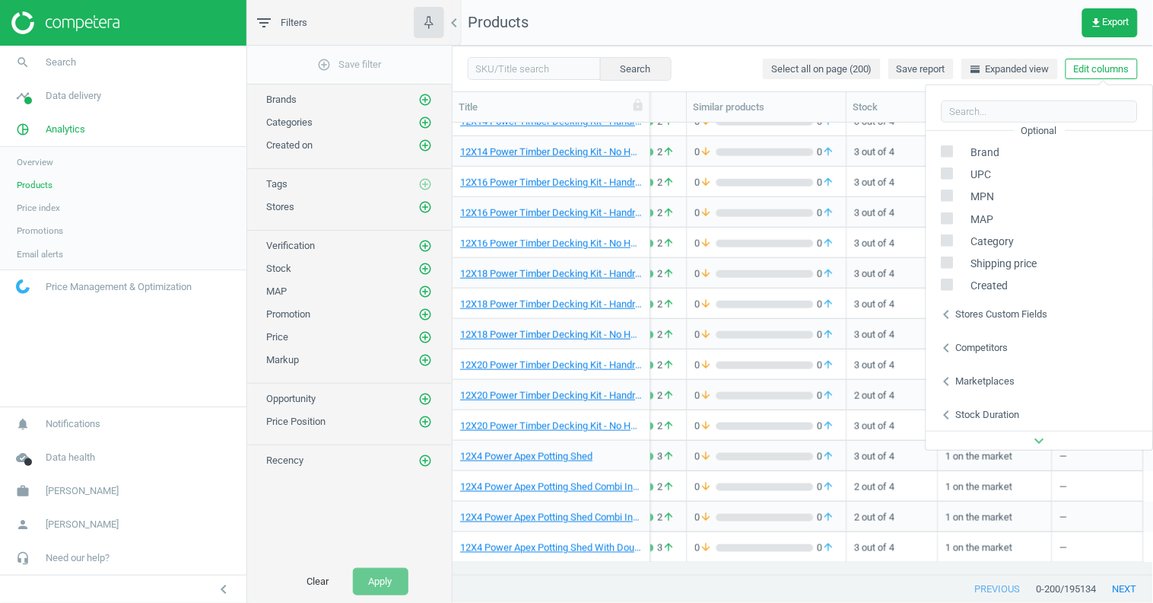
scroll to position [179, 0]
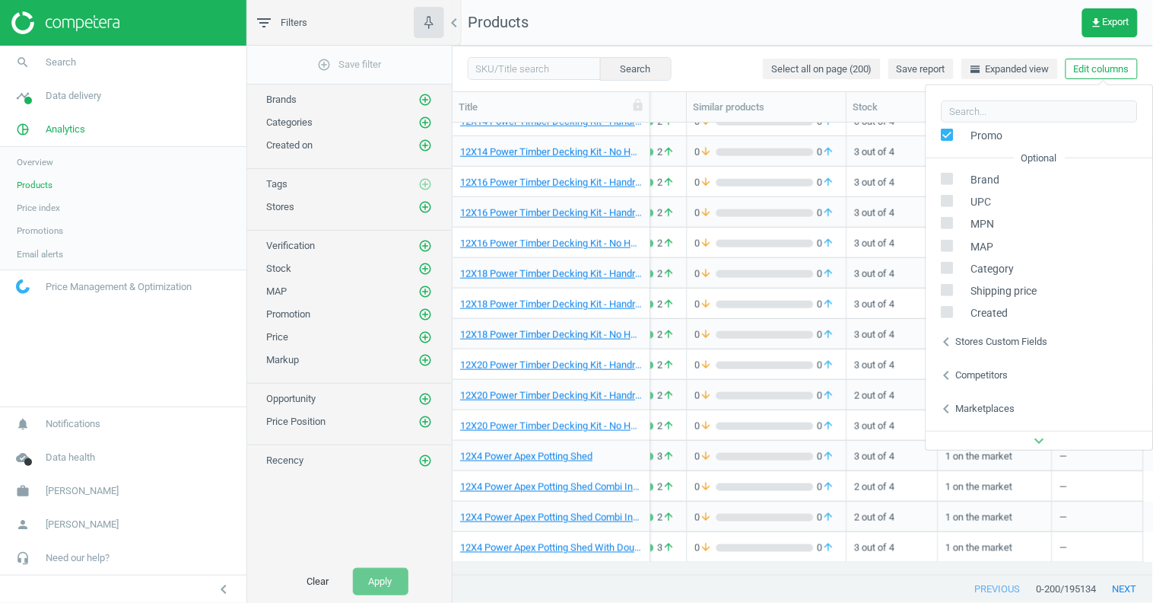
click at [951, 343] on icon "chevron_left" at bounding box center [947, 341] width 18 height 18
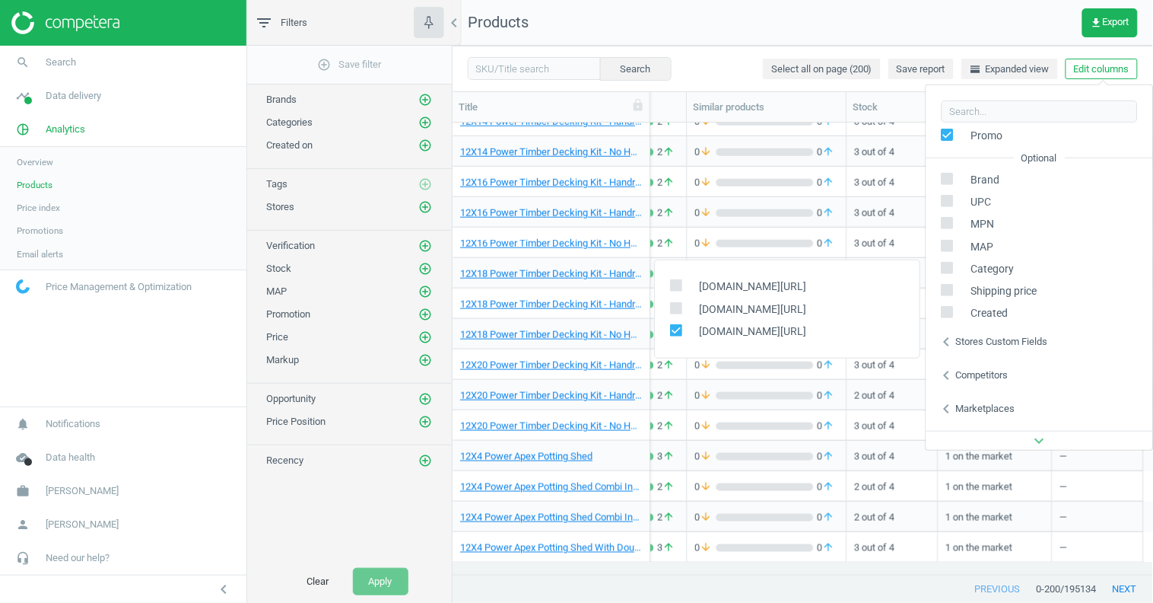
click at [948, 339] on icon "chevron_left" at bounding box center [947, 341] width 18 height 18
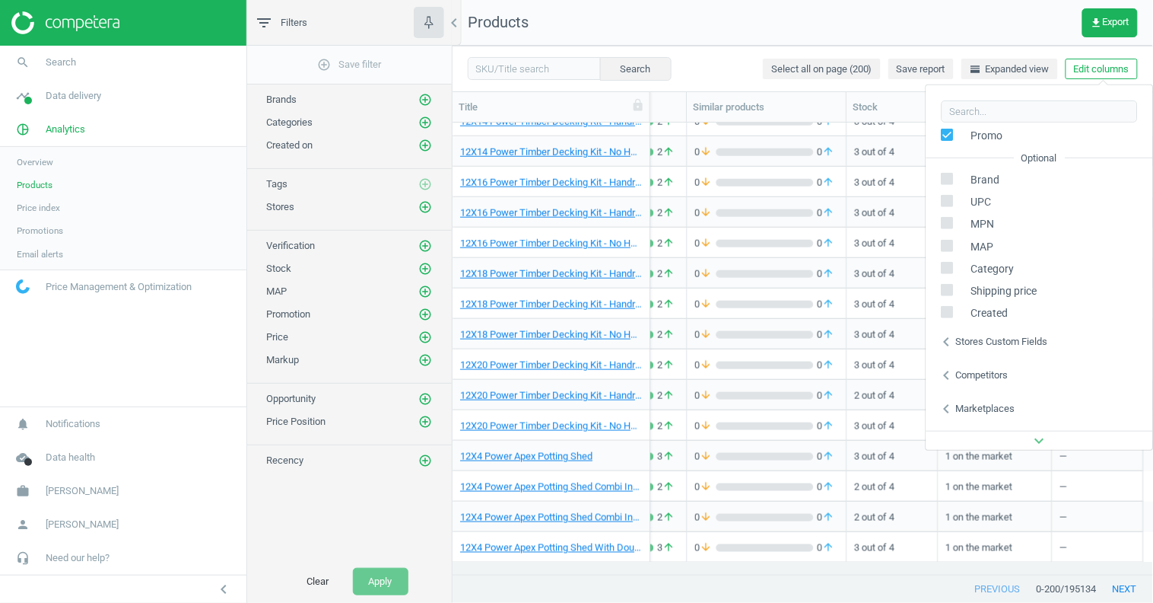
click at [950, 372] on icon "chevron_left" at bounding box center [947, 375] width 18 height 18
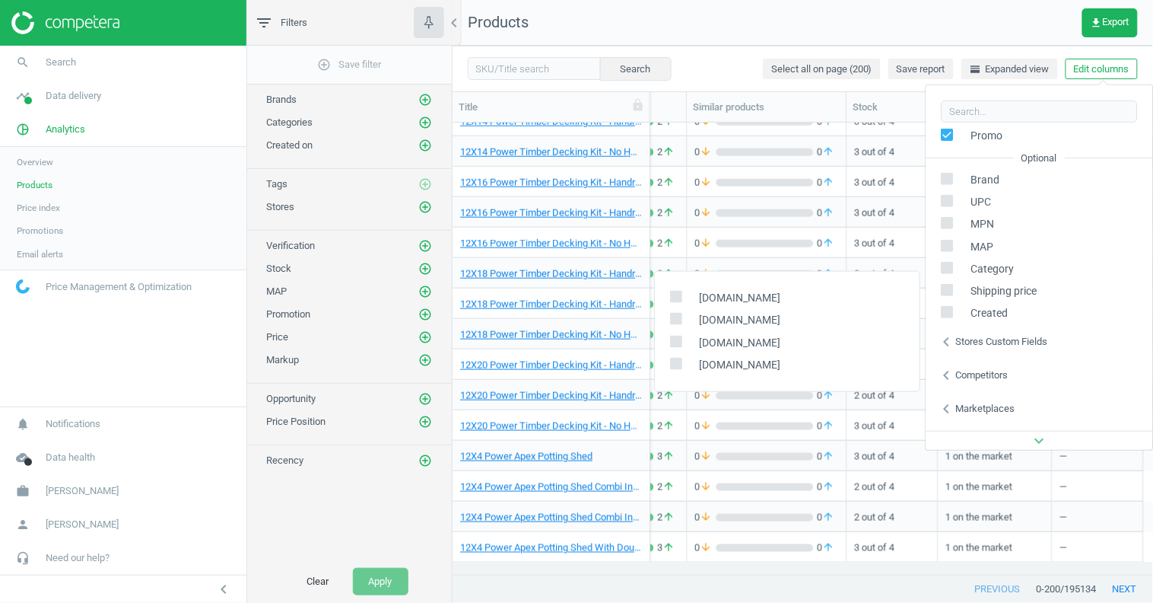
click at [950, 371] on icon "chevron_left" at bounding box center [947, 375] width 18 height 18
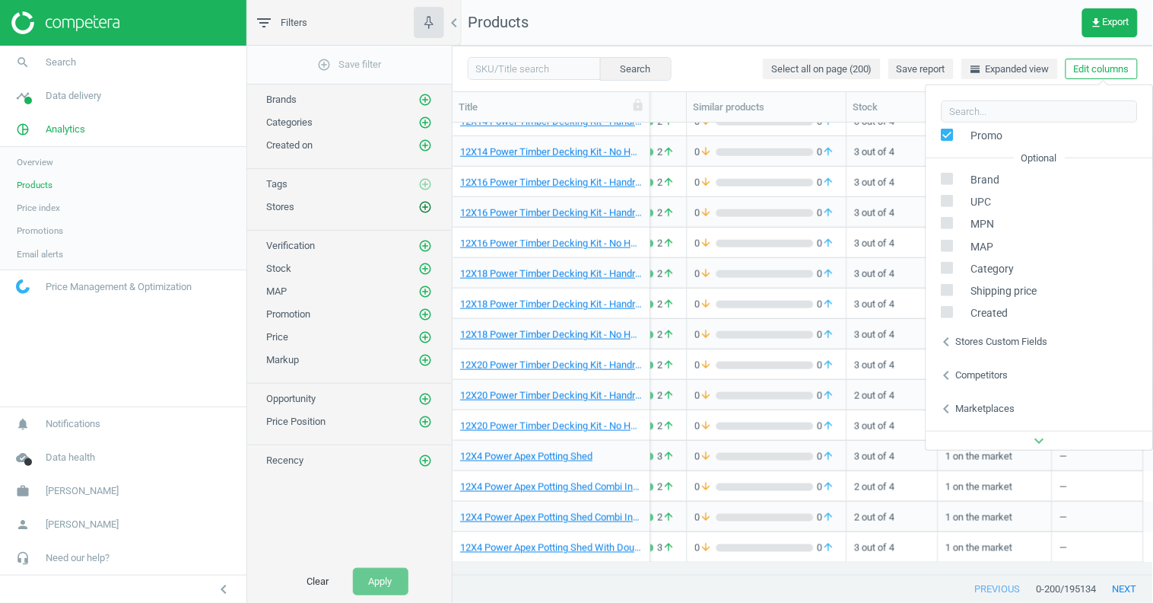
click at [426, 202] on icon "add_circle_outline" at bounding box center [425, 207] width 14 height 14
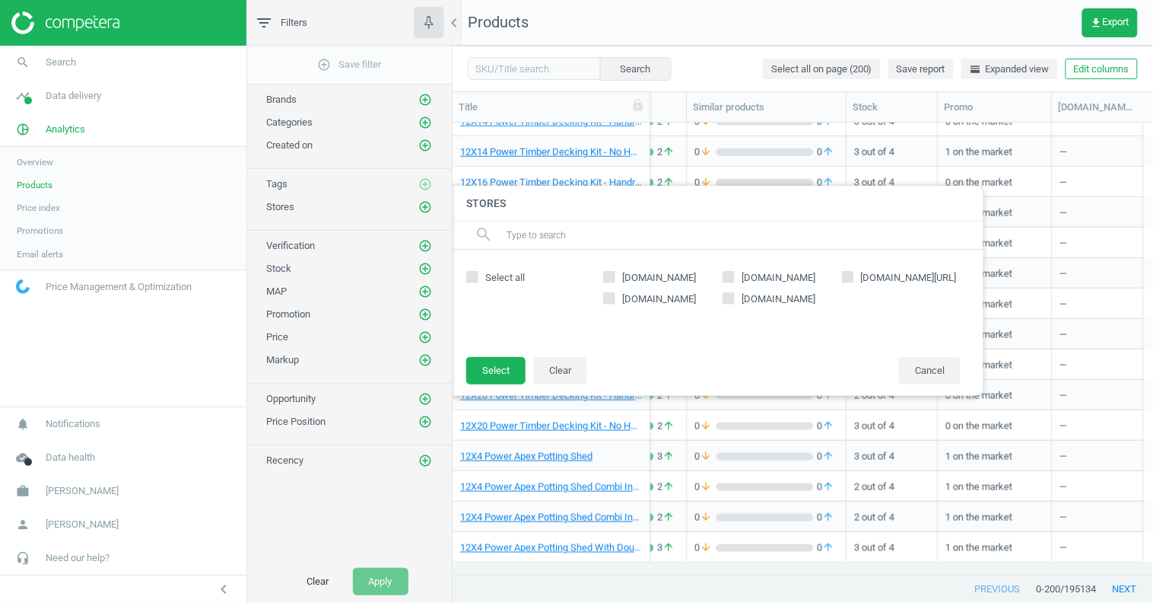
click at [855, 278] on label "google.co.uk/shopping" at bounding box center [901, 278] width 119 height 14
click at [853, 278] on input "google.co.uk/shopping" at bounding box center [848, 277] width 10 height 10
checkbox input "true"
click at [507, 368] on button "Select" at bounding box center [495, 370] width 59 height 27
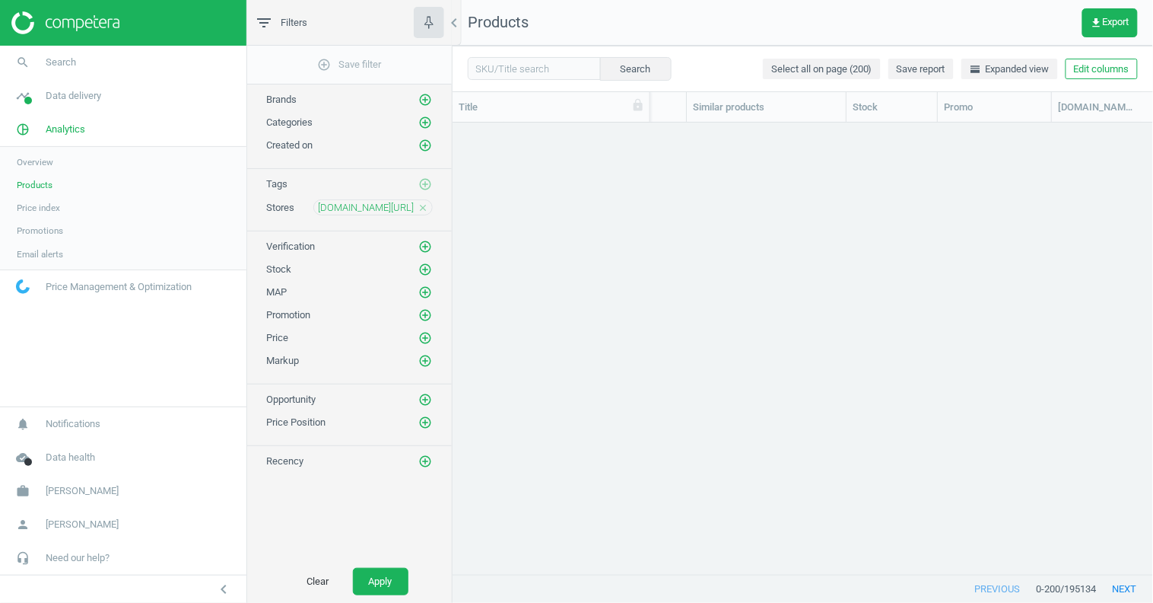
scroll to position [0, 0]
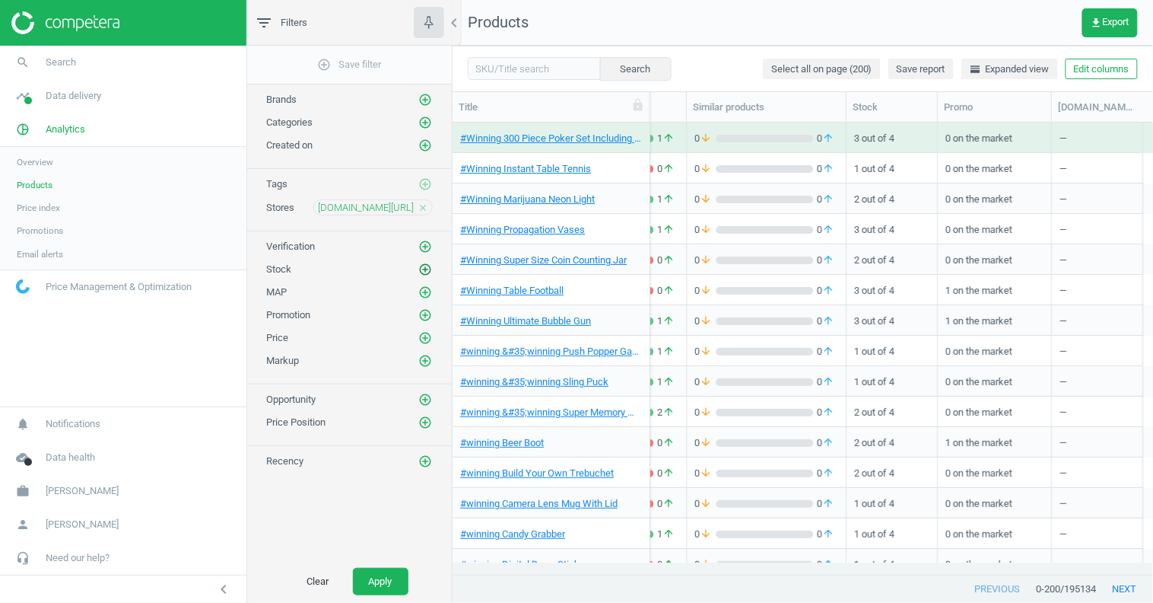
click at [423, 264] on icon "add_circle_outline" at bounding box center [425, 269] width 14 height 14
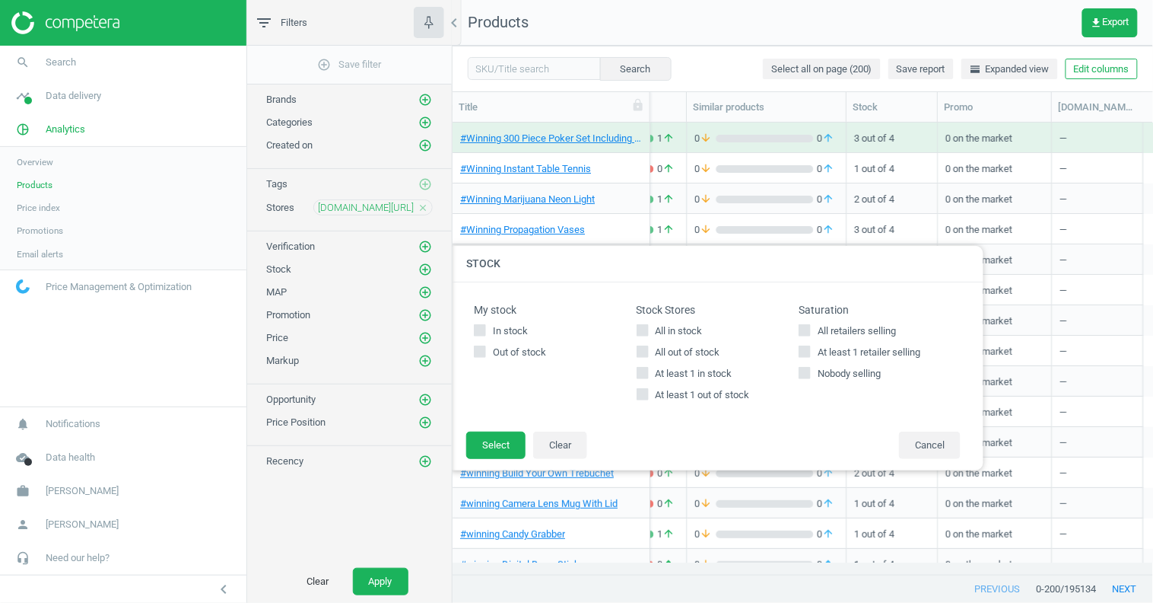
click at [482, 336] on span at bounding box center [480, 332] width 12 height 11
click at [482, 336] on input "In stock" at bounding box center [481, 331] width 10 height 10
checkbox input "true"
click at [488, 444] on button "Select" at bounding box center [495, 444] width 59 height 27
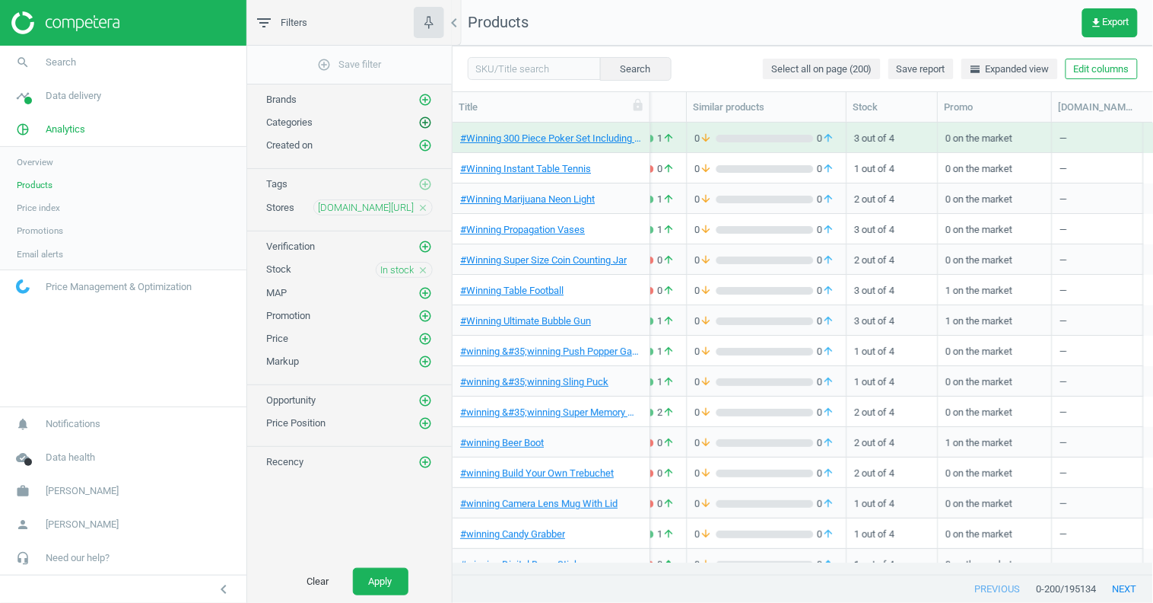
click at [426, 125] on icon "add_circle_outline" at bounding box center [425, 123] width 14 height 14
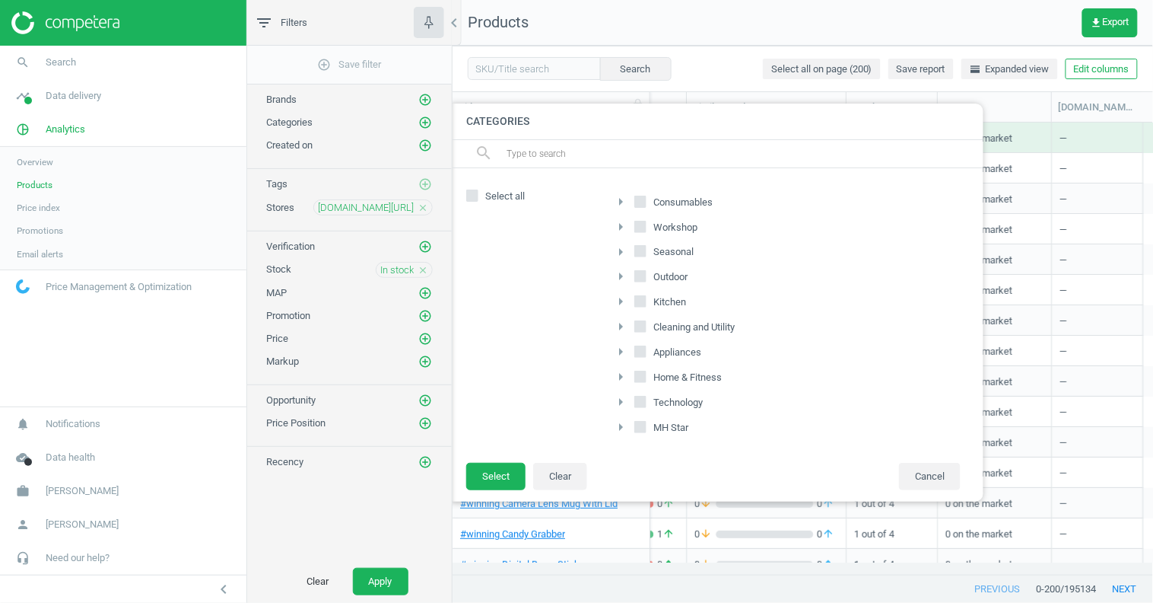
click at [635, 202] on span at bounding box center [641, 202] width 12 height 12
click at [640, 205] on icon at bounding box center [641, 202] width 12 height 12
click at [640, 205] on input "Consumables" at bounding box center [641, 201] width 10 height 10
checkbox input "true"
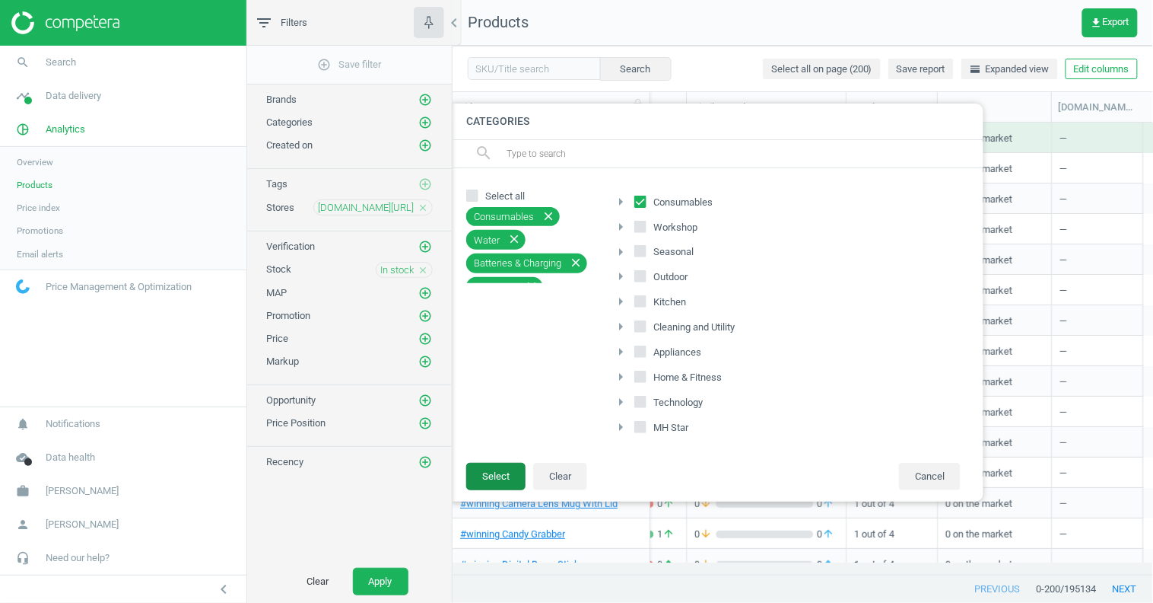
click at [504, 467] on button "Select" at bounding box center [495, 476] width 59 height 27
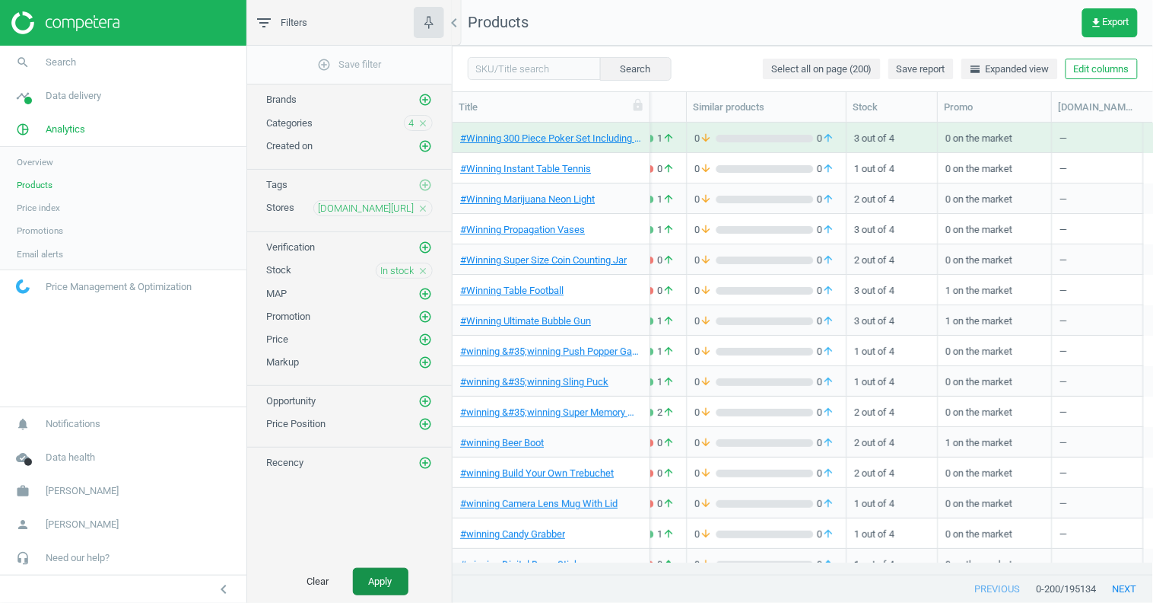
click at [391, 578] on button "Apply" at bounding box center [381, 581] width 56 height 27
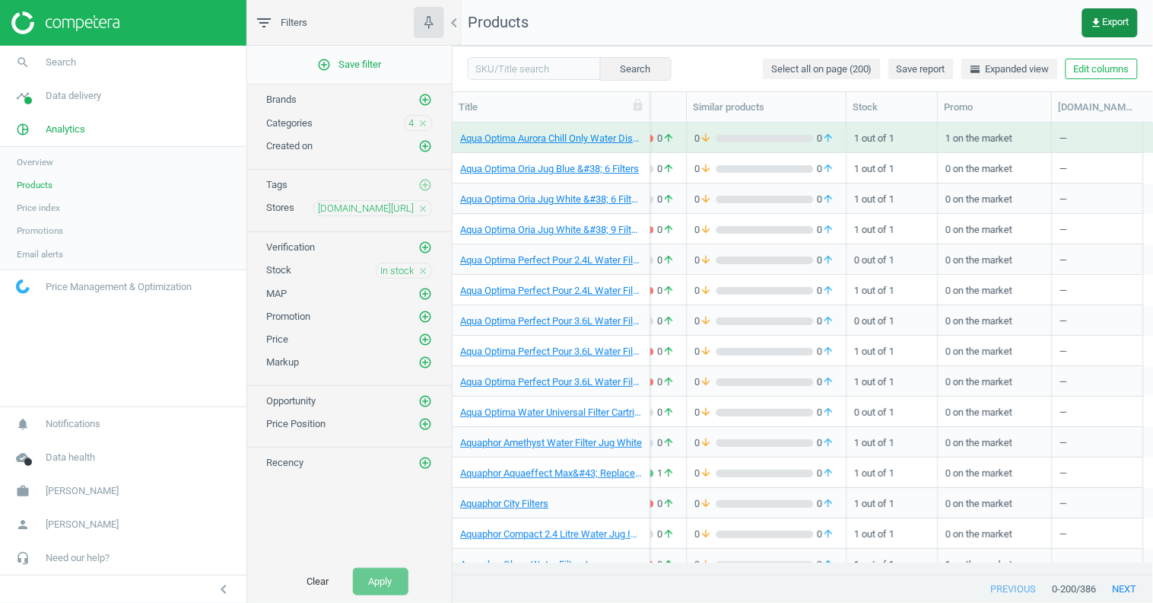
click at [1111, 30] on button "get_app Export" at bounding box center [1111, 22] width 56 height 29
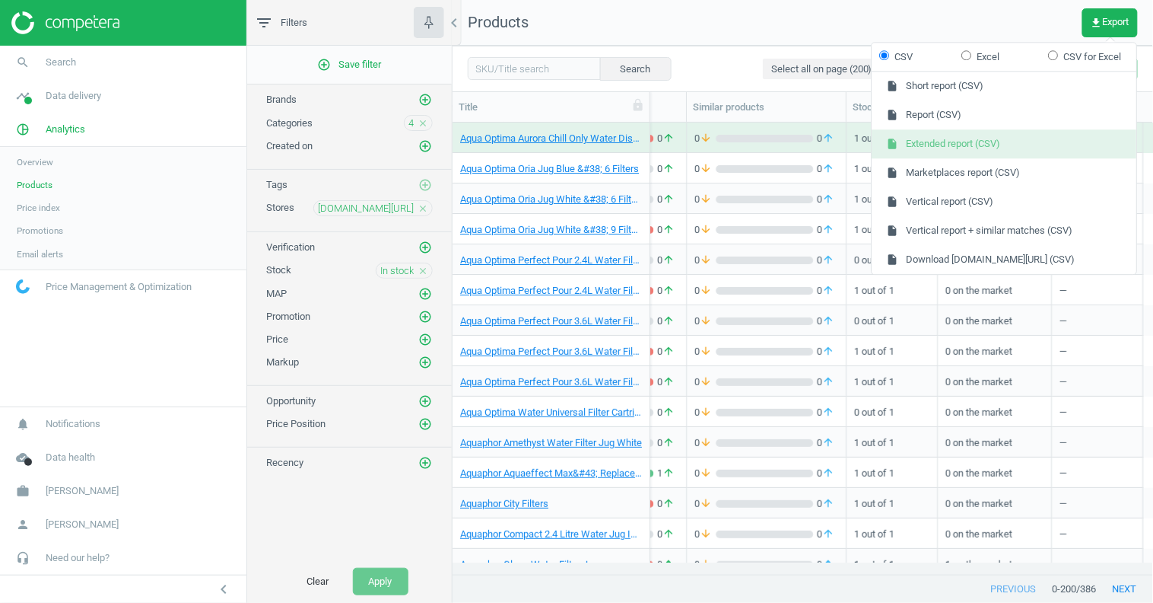
click at [965, 148] on button "insert_drive_file Extended report (CSV)" at bounding box center [1004, 144] width 265 height 29
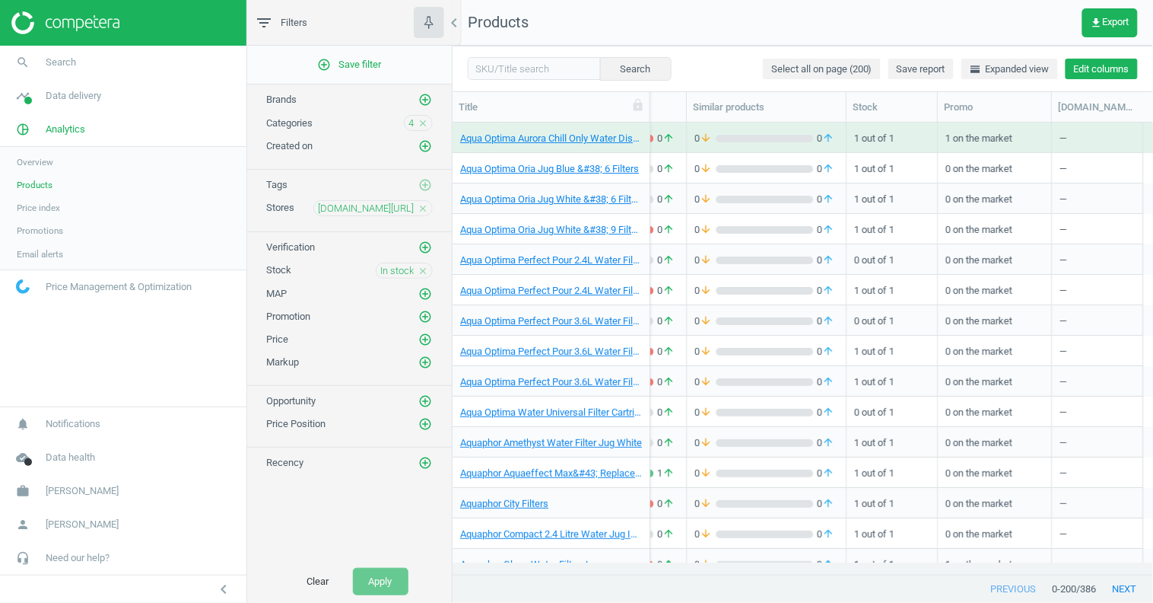
click at [1109, 69] on button "Edit columns" at bounding box center [1102, 69] width 72 height 21
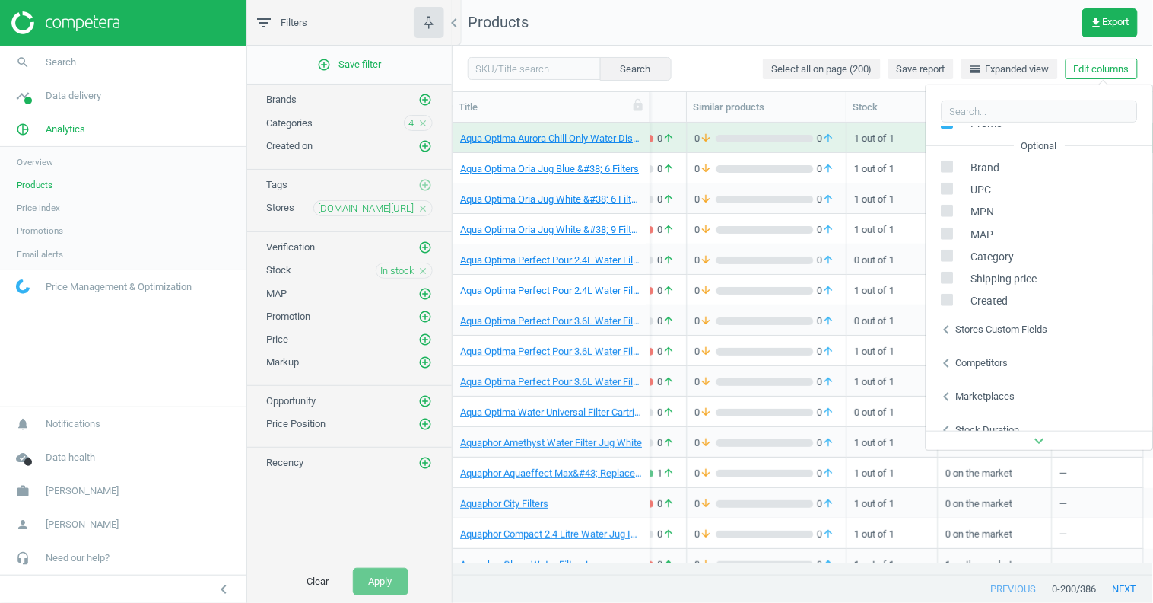
scroll to position [206, 0]
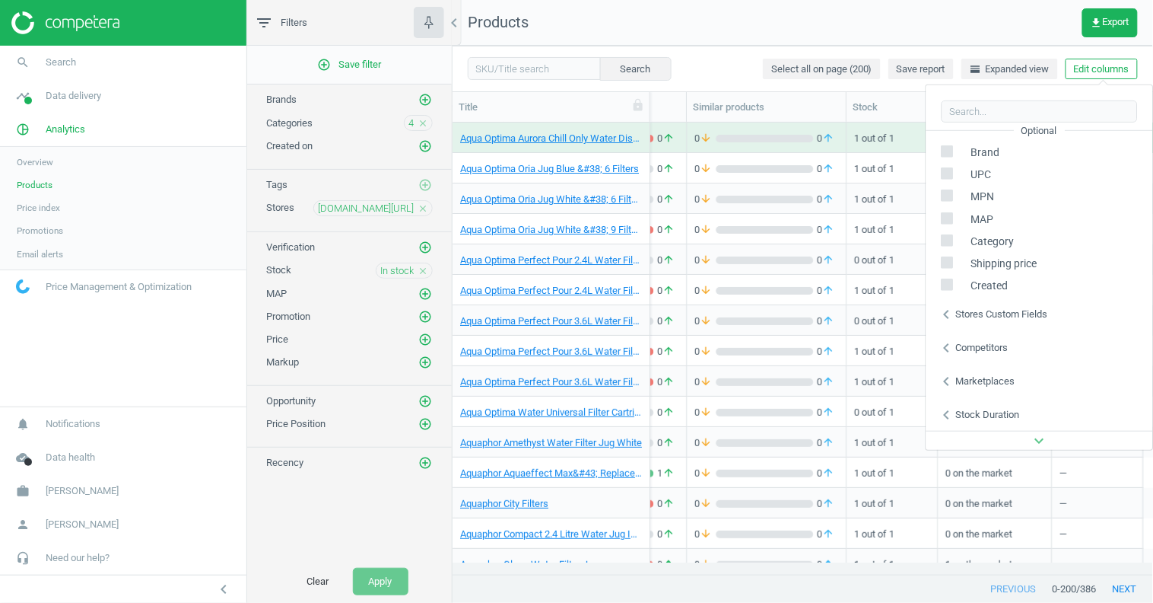
click at [971, 318] on div "Stores custom fields" at bounding box center [1002, 314] width 92 height 14
click at [793, 11] on nav "Products get_app Export" at bounding box center [803, 23] width 701 height 46
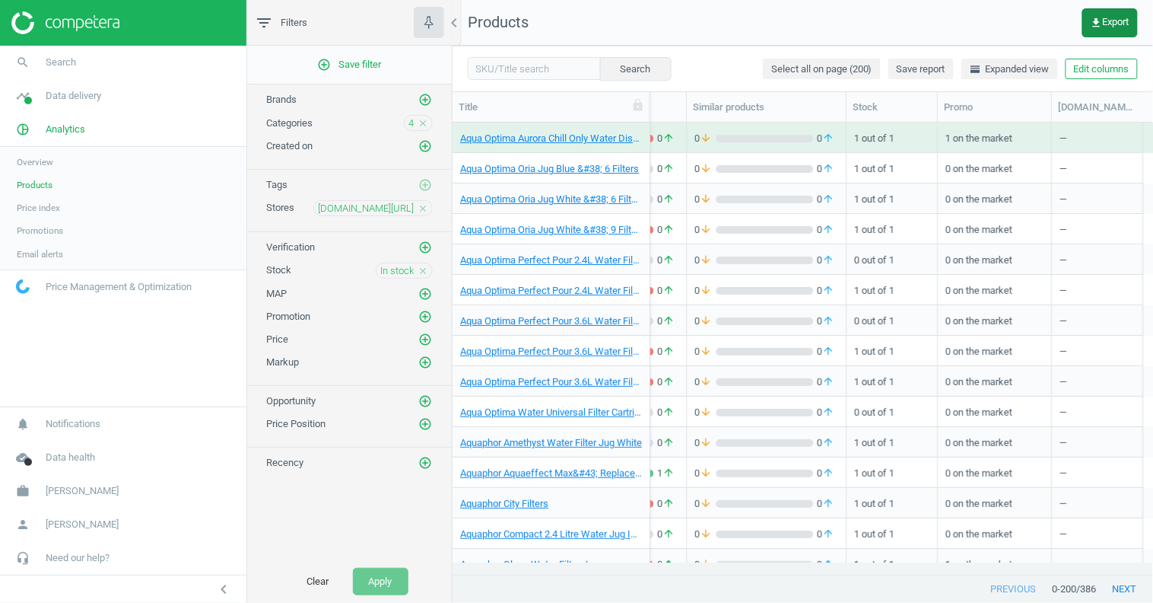
click at [1115, 30] on button "get_app Export" at bounding box center [1111, 22] width 56 height 29
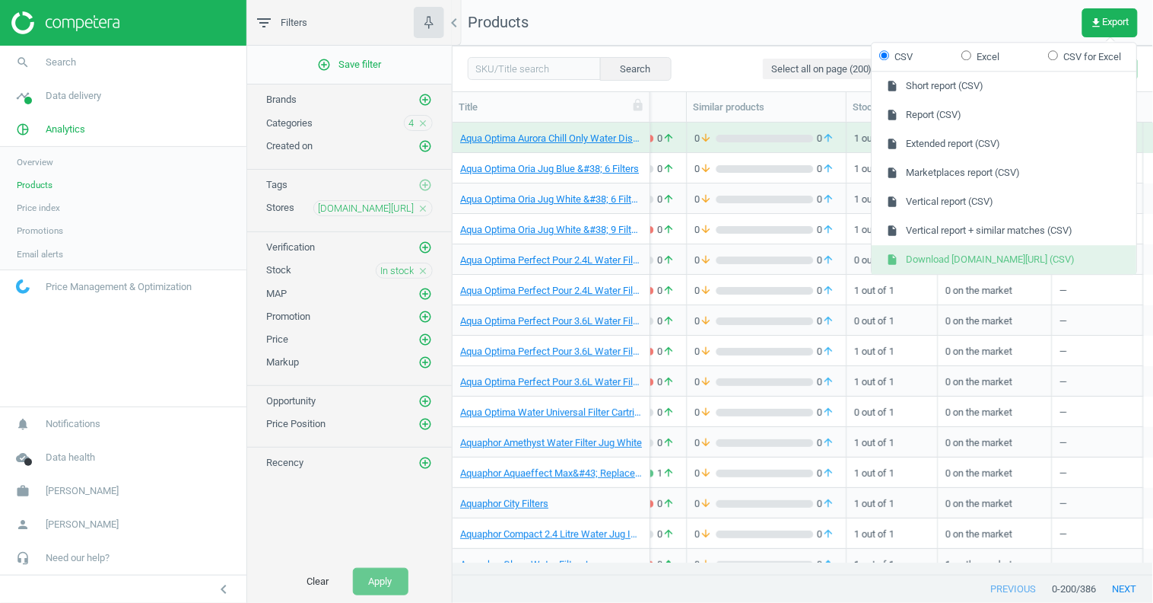
click at [1049, 265] on button "insert_drive_file Download google.co.uk/shopping (CSV)" at bounding box center [1004, 259] width 265 height 29
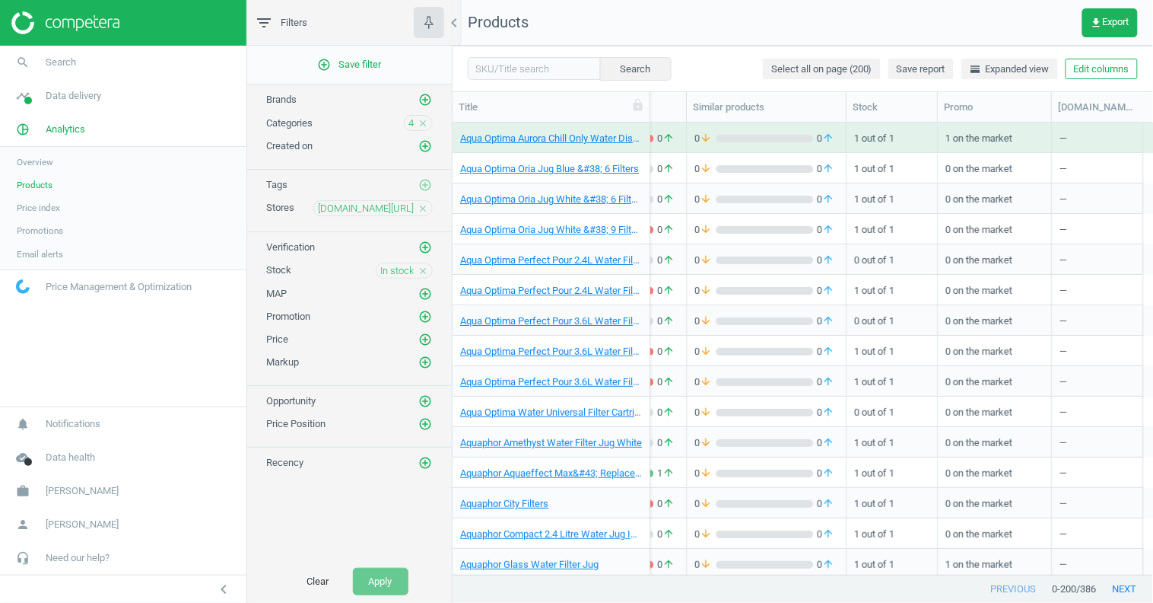
scroll to position [453, 701]
